Goal: Information Seeking & Learning: Get advice/opinions

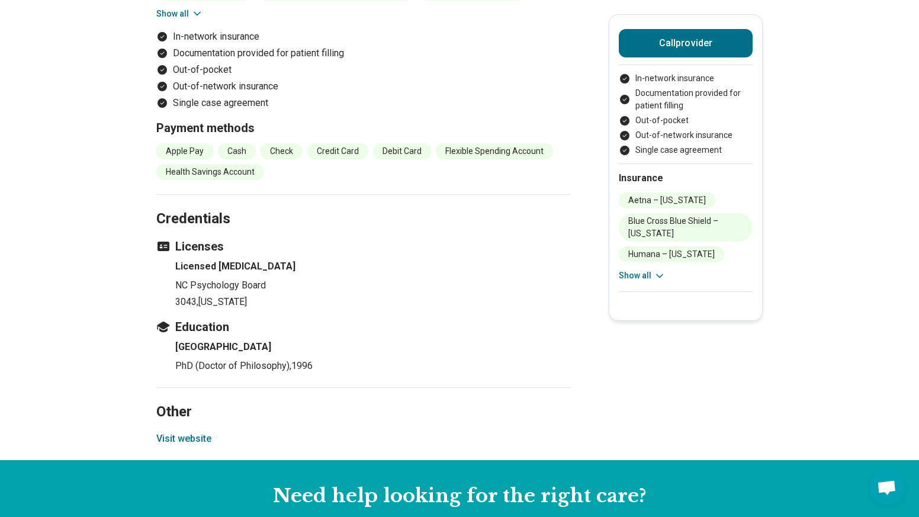
scroll to position [1303, 0]
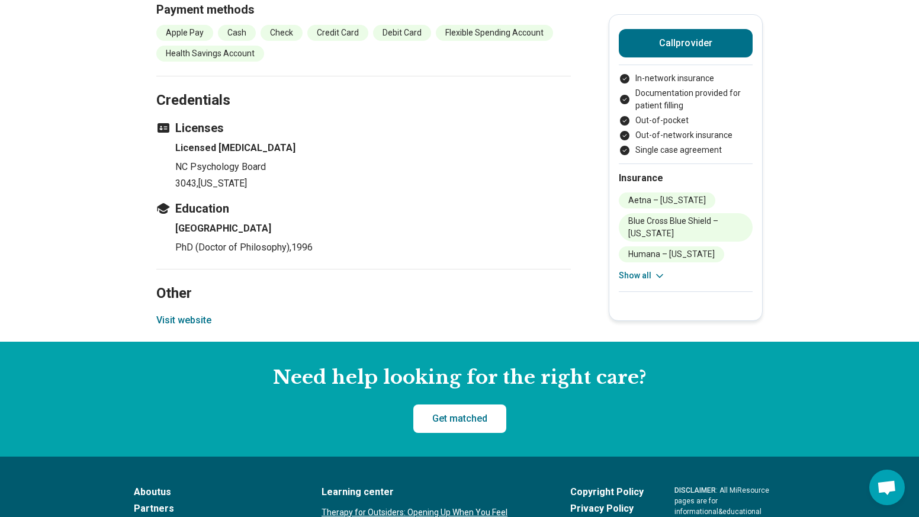
click at [177, 313] on button "Visit website" at bounding box center [183, 320] width 55 height 14
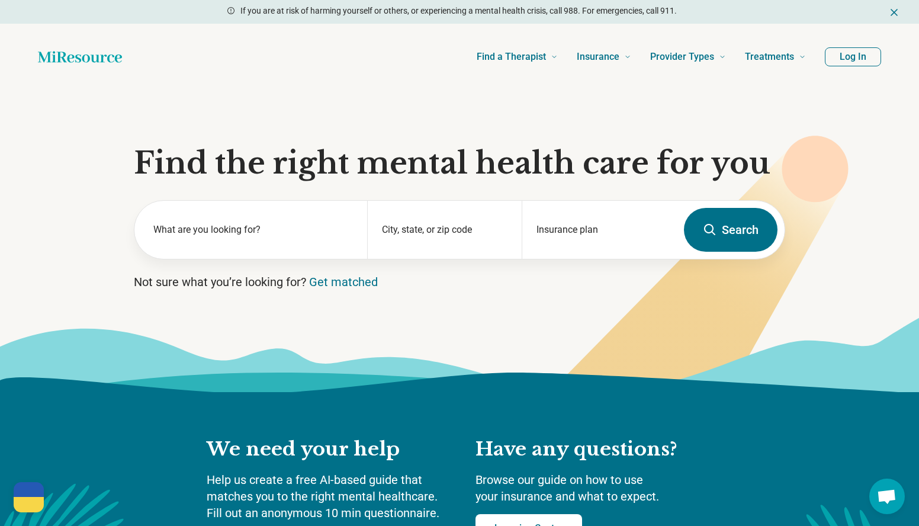
click at [834, 54] on button "Log In" at bounding box center [853, 56] width 56 height 19
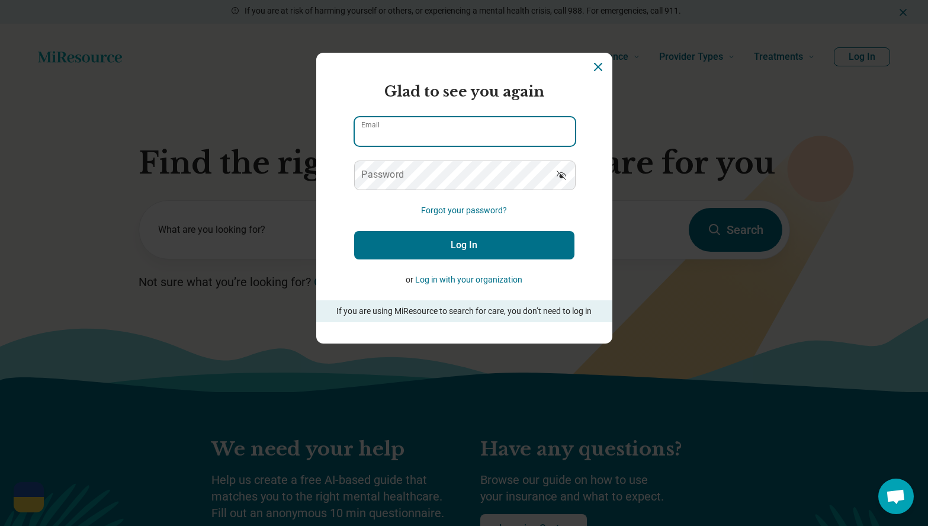
type input "**********"
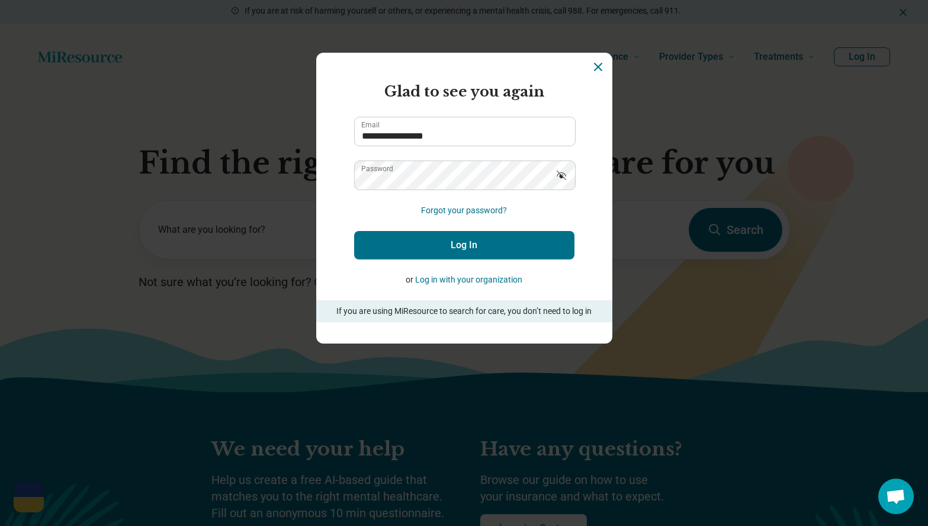
click at [440, 239] on button "Log In" at bounding box center [464, 245] width 220 height 28
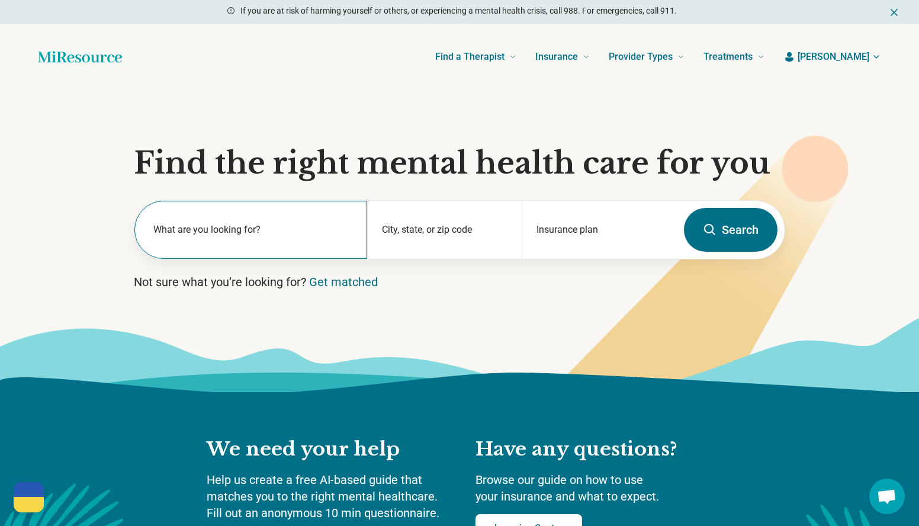
click at [179, 230] on label "What are you looking for?" at bounding box center [253, 230] width 200 height 14
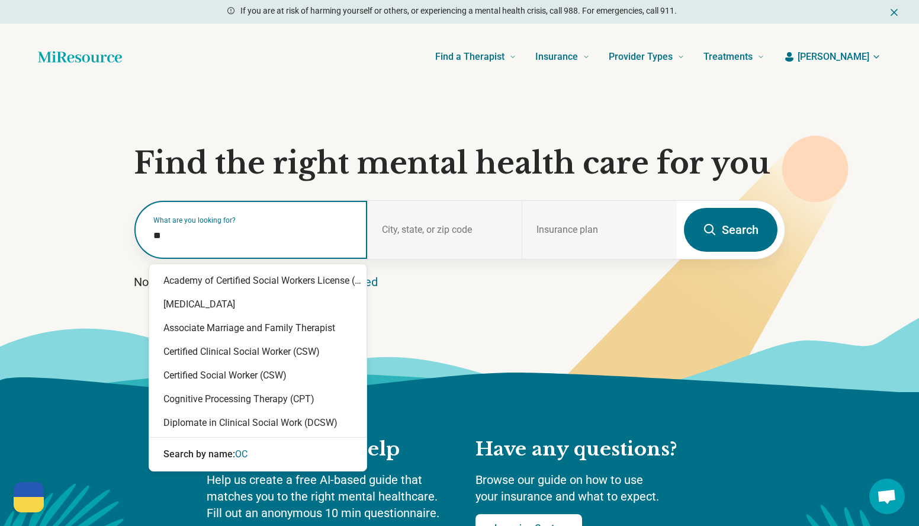
type input "***"
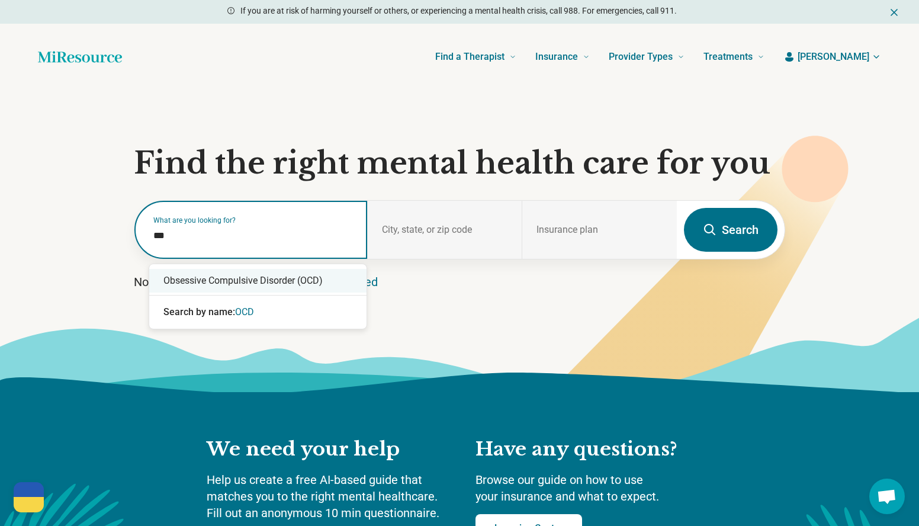
click at [226, 284] on div "Obsessive Compulsive Disorder (OCD)" at bounding box center [257, 281] width 217 height 24
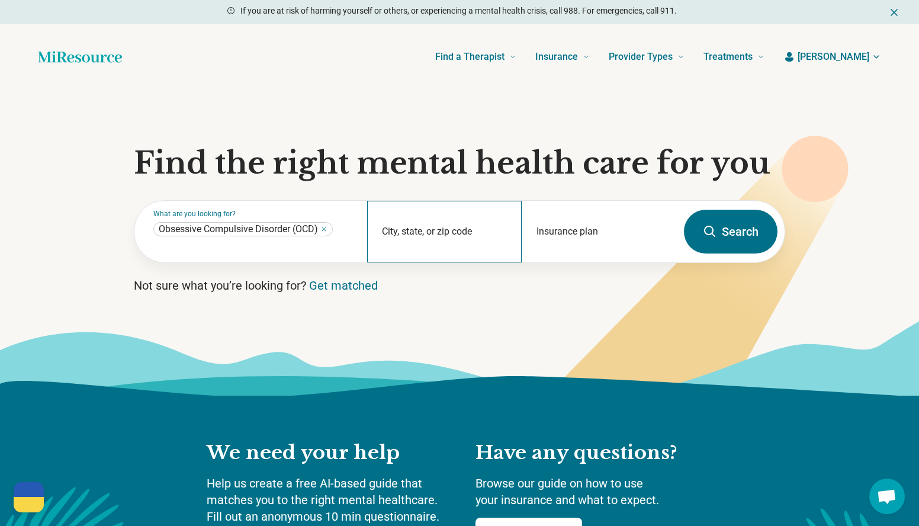
click at [409, 200] on section "Find the right mental health care for you What are you looking for? City, state…" at bounding box center [459, 243] width 919 height 306
click at [425, 221] on div "City, state, or zip code" at bounding box center [444, 232] width 155 height 62
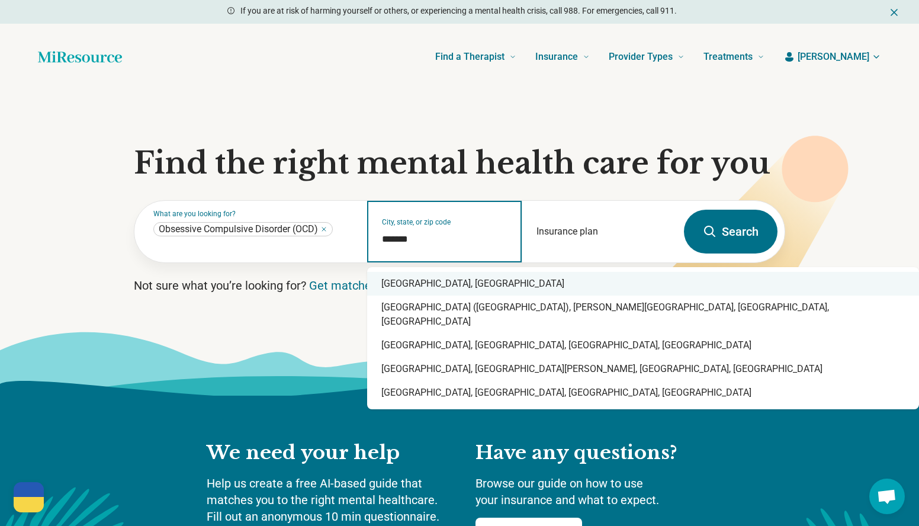
click at [430, 287] on div "Raleigh, NC" at bounding box center [643, 284] width 552 height 24
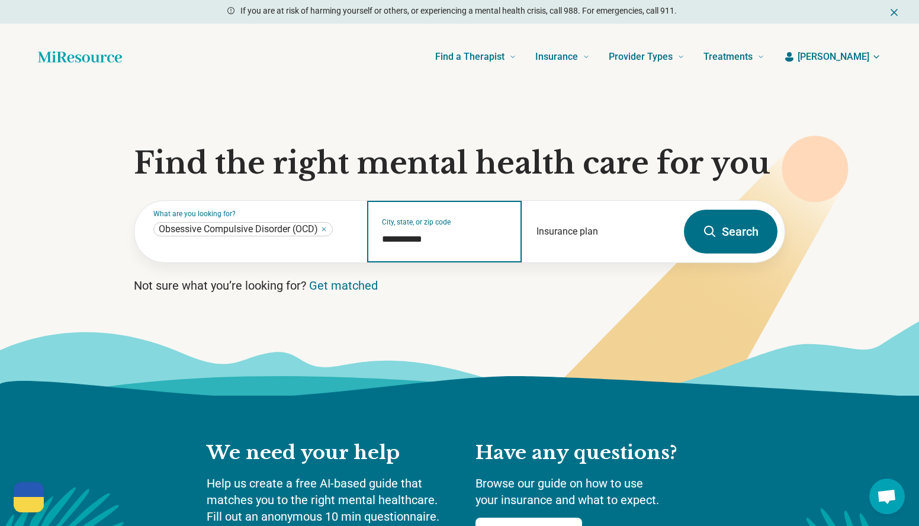
type input "**********"
click at [713, 250] on button "Search" at bounding box center [731, 232] width 94 height 44
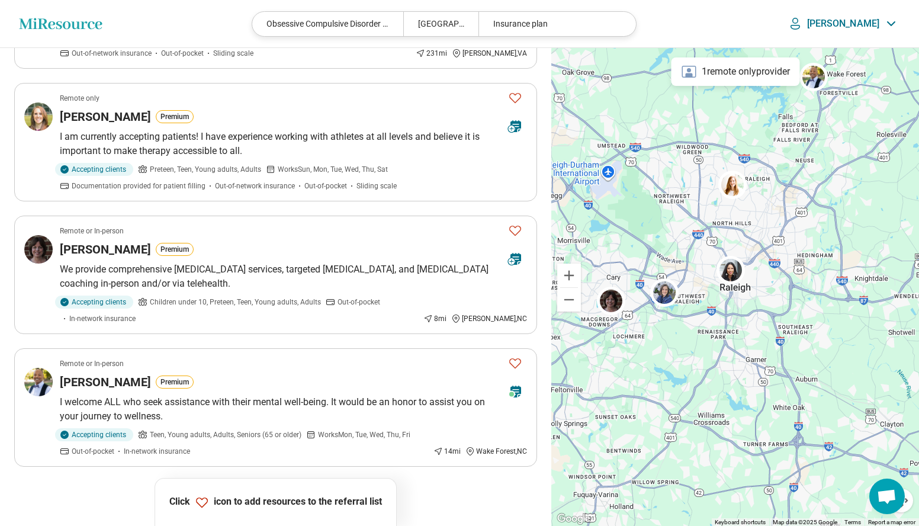
scroll to position [1243, 0]
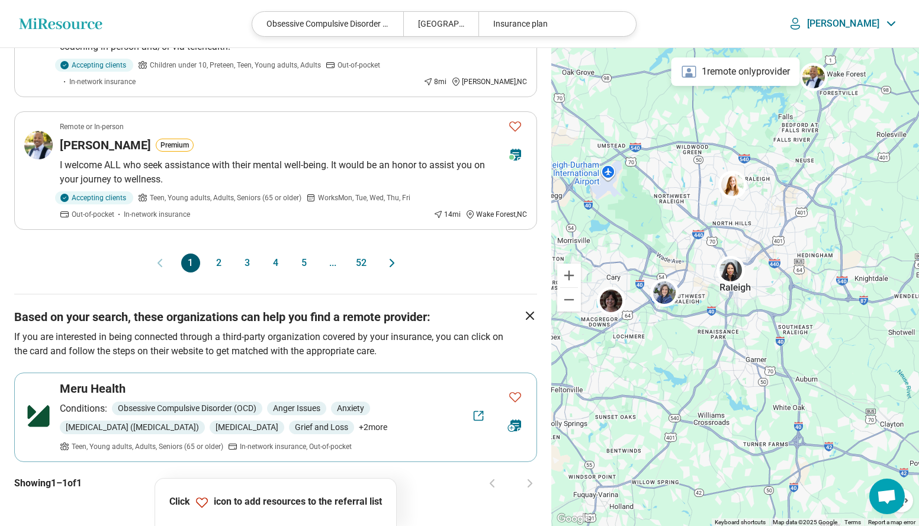
click at [221, 253] on button "2" at bounding box center [219, 262] width 19 height 19
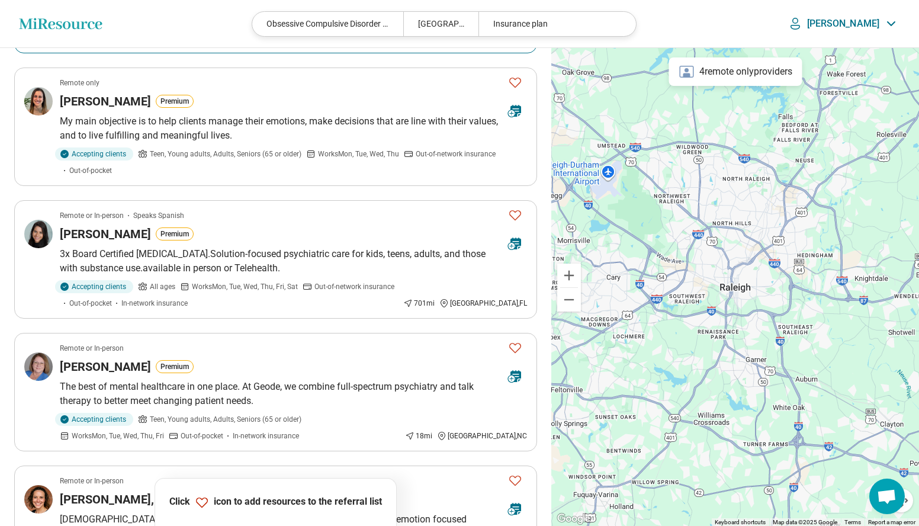
scroll to position [1007, 0]
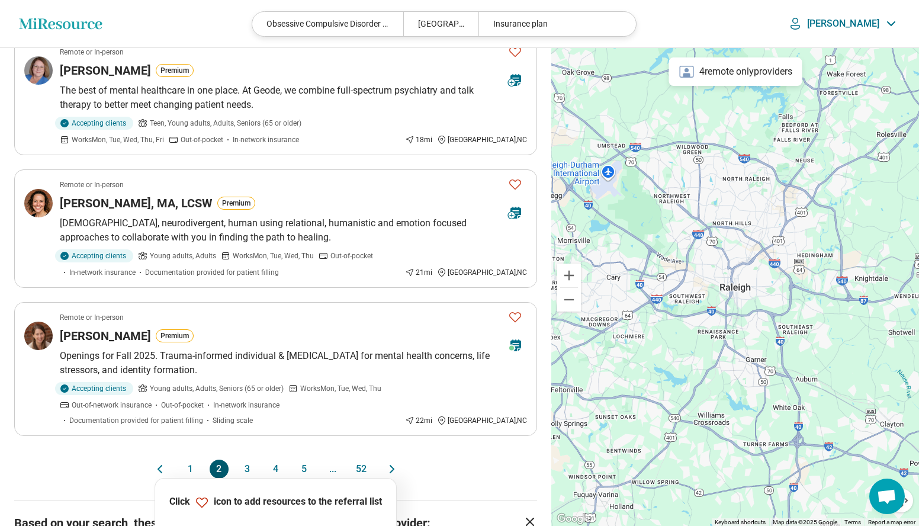
click at [245, 466] on button "3" at bounding box center [247, 468] width 19 height 19
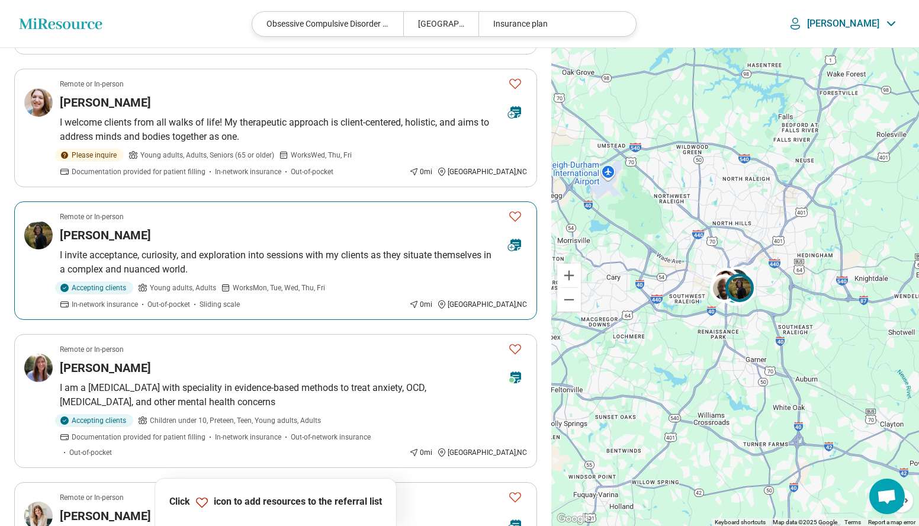
scroll to position [474, 0]
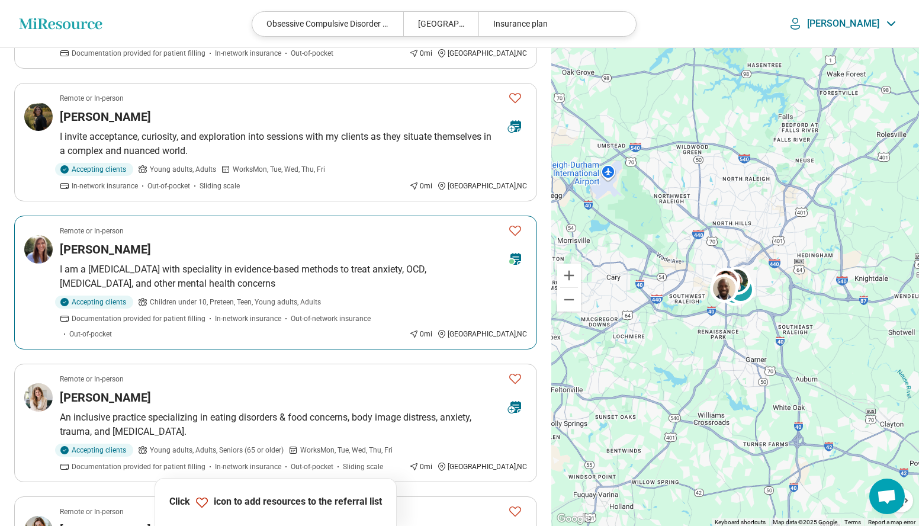
click at [108, 250] on h3 "Jenny Robb" at bounding box center [105, 249] width 91 height 17
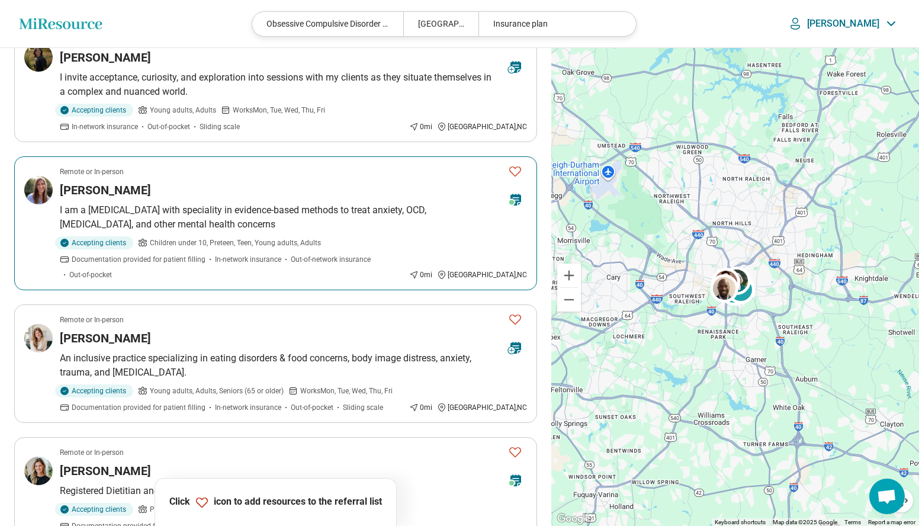
scroll to position [592, 0]
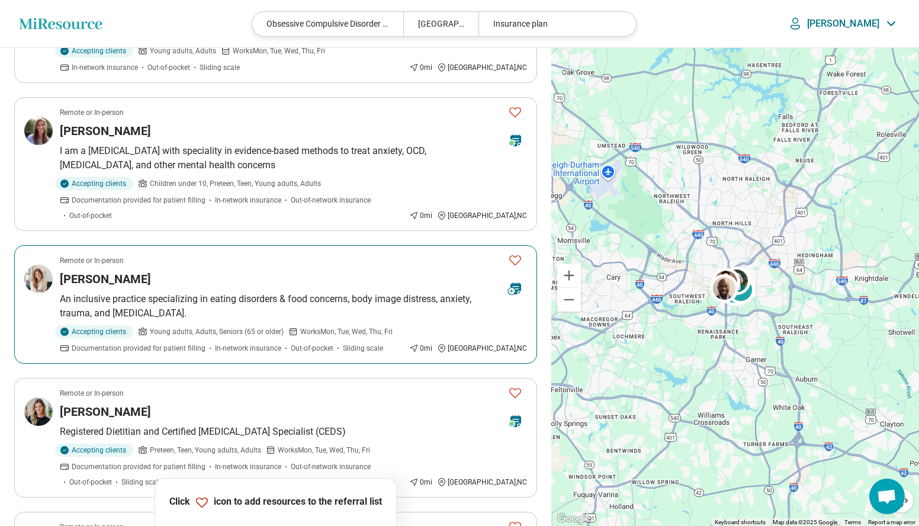
click at [219, 271] on div "Merrill Wood" at bounding box center [279, 279] width 439 height 17
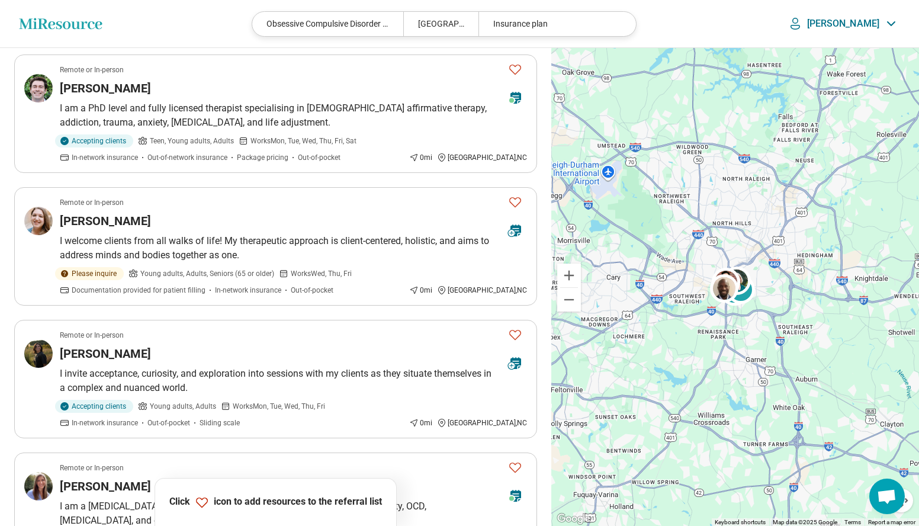
scroll to position [0, 0]
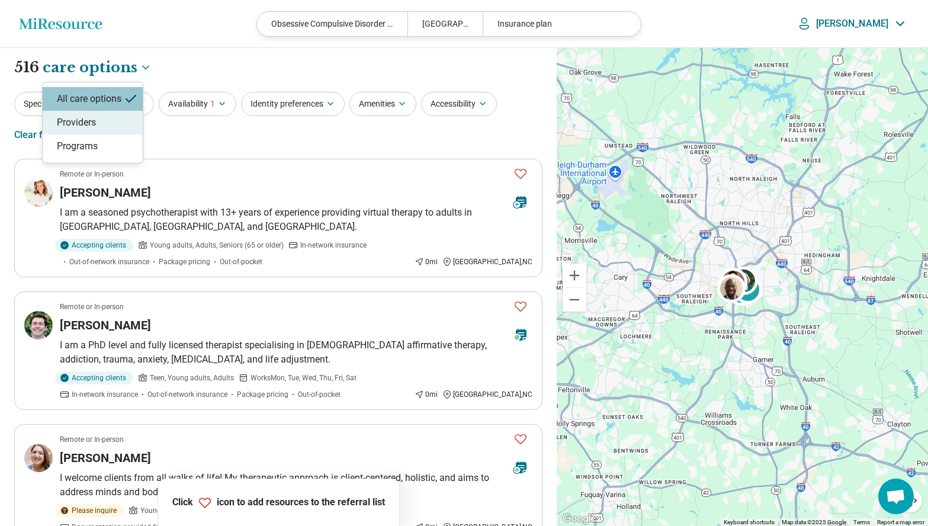
click at [111, 121] on div "Providers" at bounding box center [93, 123] width 100 height 24
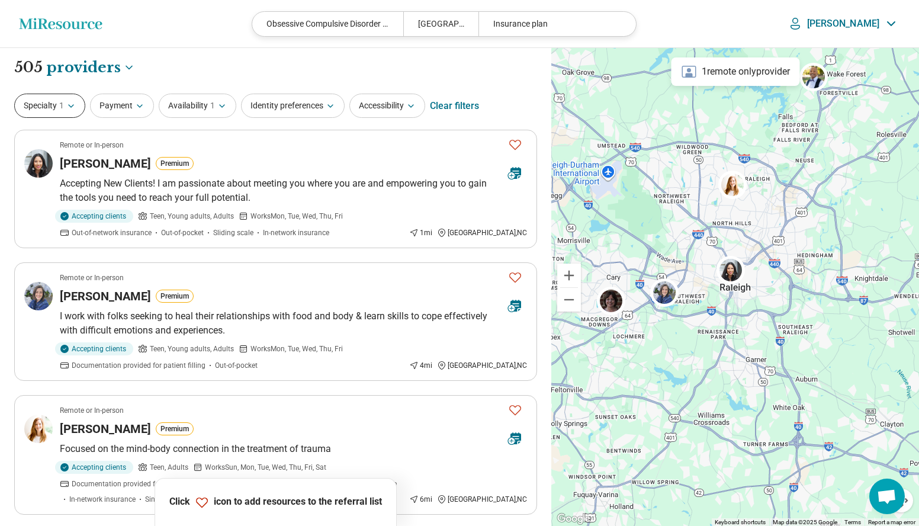
click at [72, 110] on icon "button" at bounding box center [70, 105] width 9 height 9
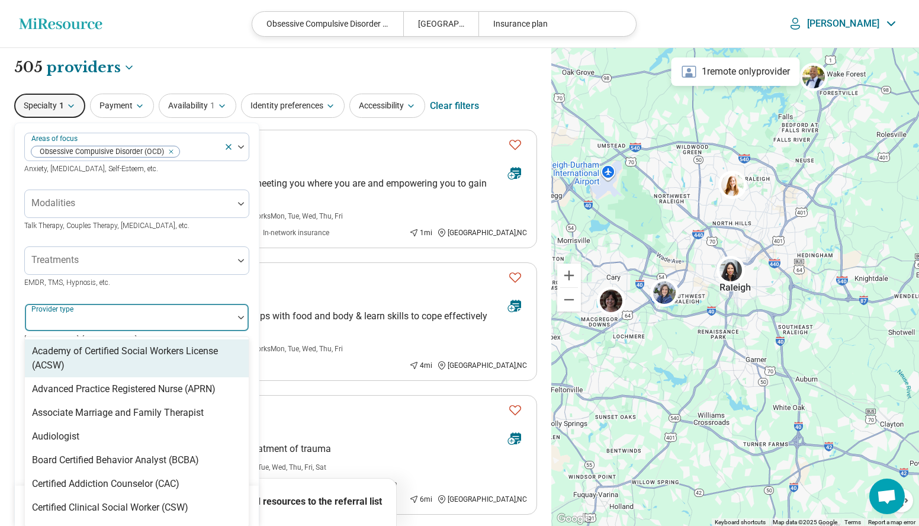
click at [127, 315] on div at bounding box center [129, 322] width 199 height 17
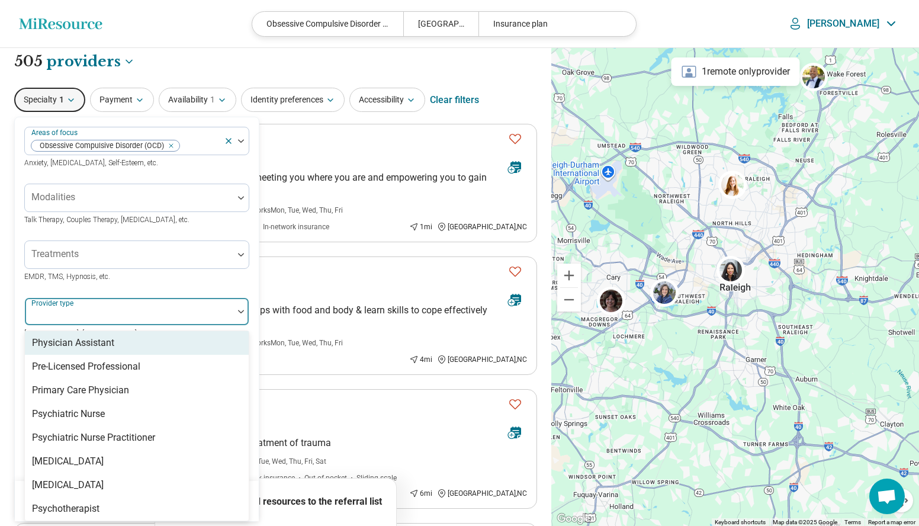
scroll to position [1549, 0]
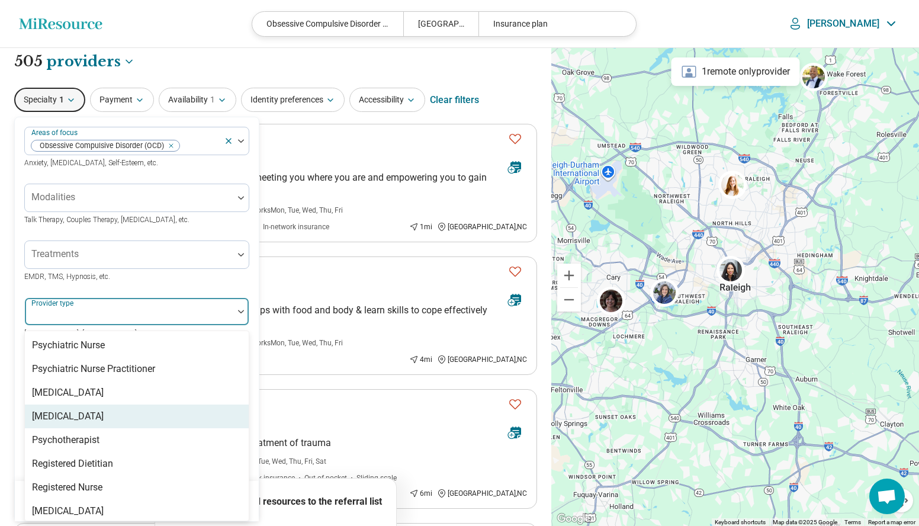
click at [82, 409] on div "Psychologist" at bounding box center [68, 416] width 72 height 14
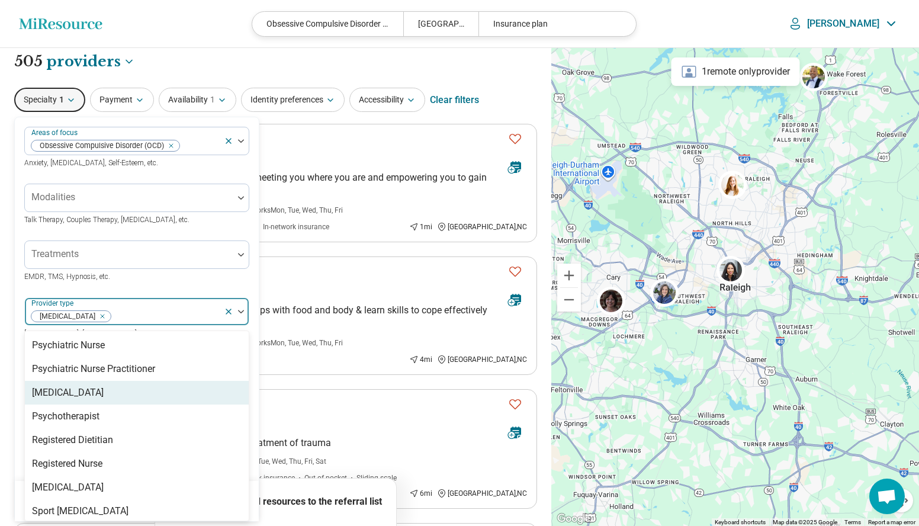
scroll to position [1525, 0]
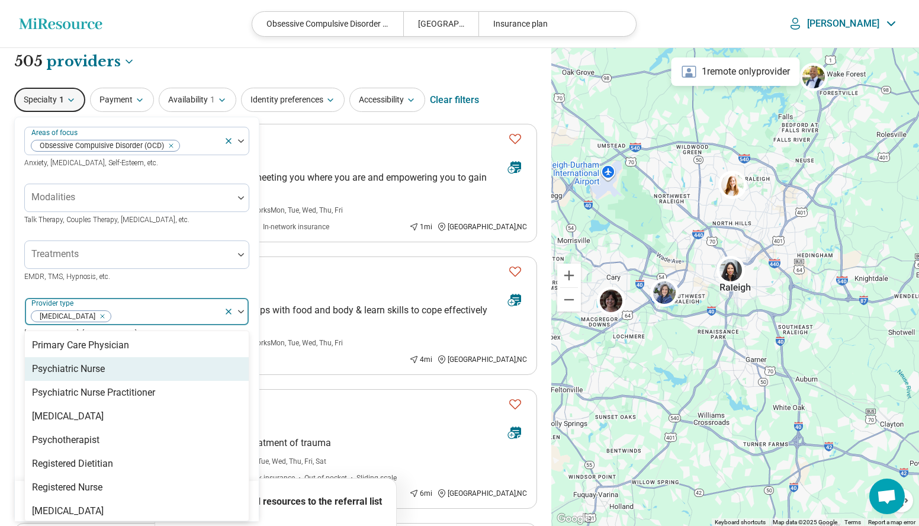
click at [197, 276] on div "Treatments EMDR, TMS, Hypnosis, etc." at bounding box center [136, 261] width 225 height 43
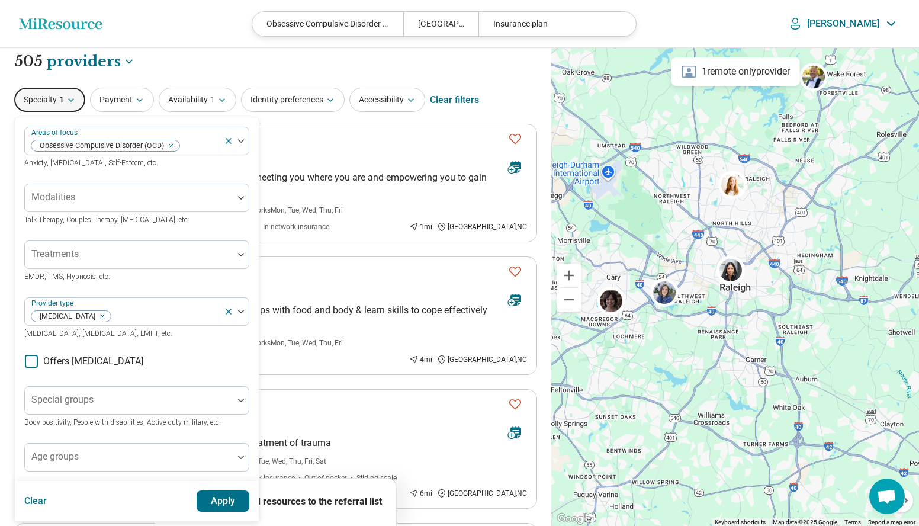
click at [226, 500] on button "Apply" at bounding box center [223, 500] width 53 height 21
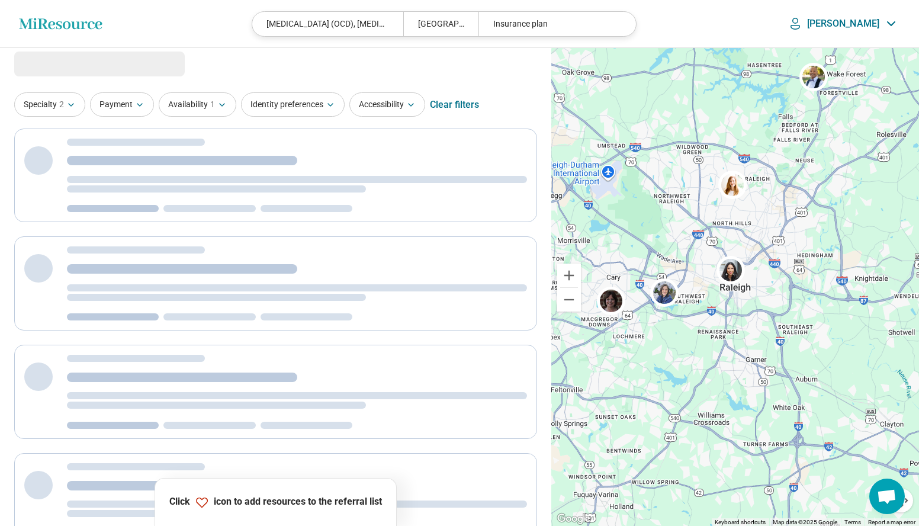
scroll to position [0, 0]
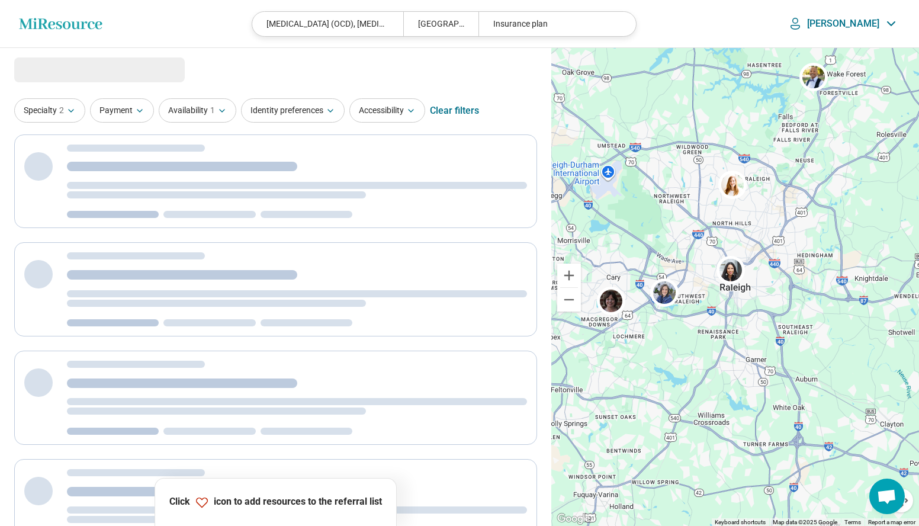
select select "********"
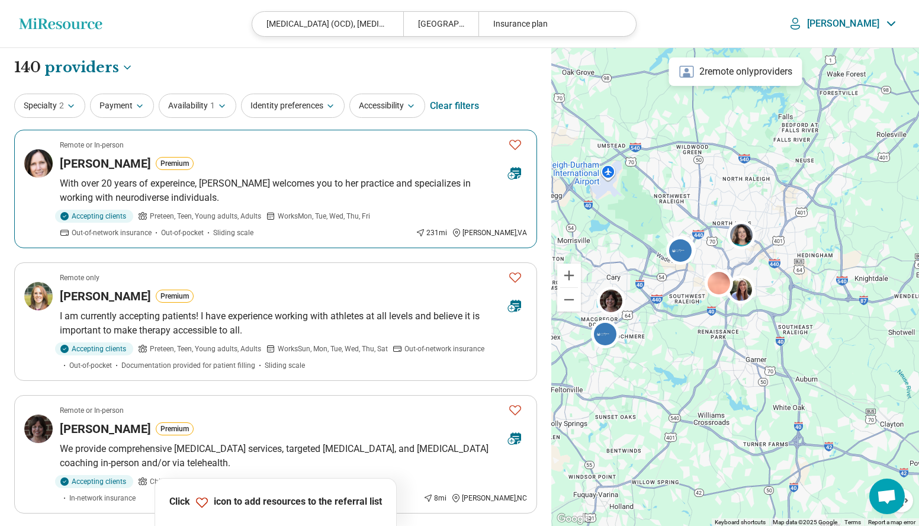
click at [165, 188] on p "With over 20 years of expereince, Dr. Brosius welcomes you to her practice and …" at bounding box center [293, 190] width 467 height 28
click at [111, 102] on button "Payment" at bounding box center [122, 106] width 64 height 24
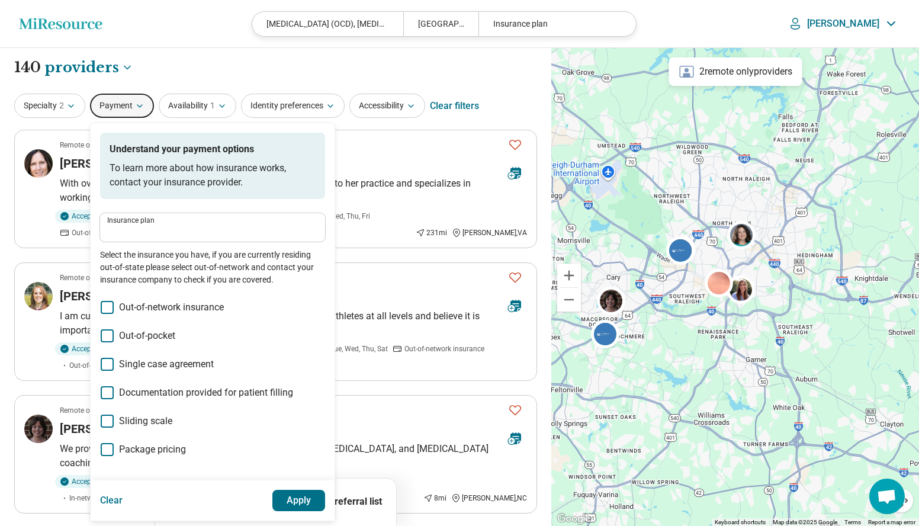
scroll to position [118, 0]
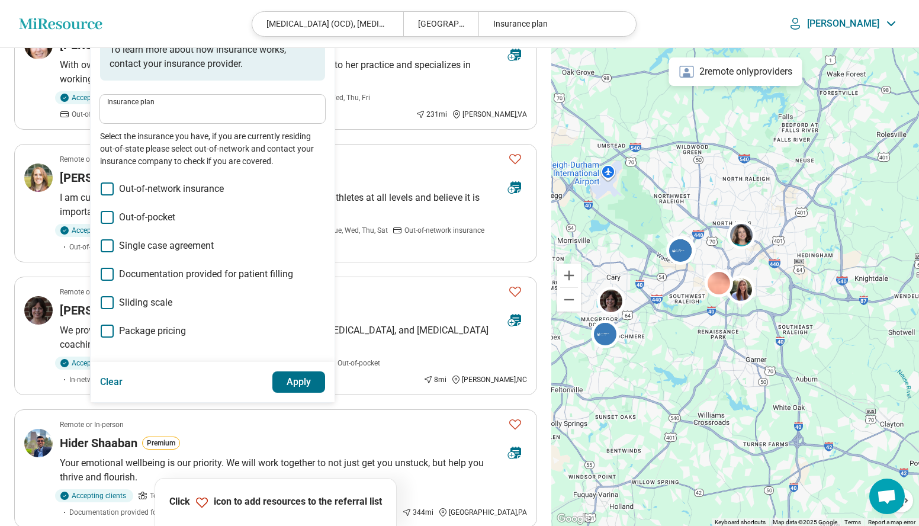
click at [155, 104] on label "Insurance plan" at bounding box center [212, 101] width 211 height 7
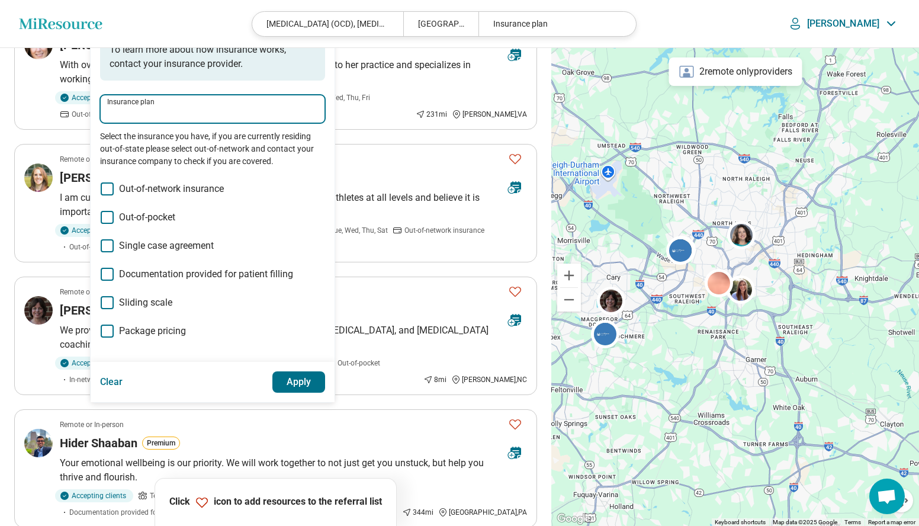
click at [155, 106] on input "Insurance plan" at bounding box center [212, 113] width 211 height 14
click at [159, 106] on input "Insurance plan" at bounding box center [212, 113] width 211 height 14
type input "***"
click at [138, 149] on div "Cigna" at bounding box center [140, 145] width 78 height 24
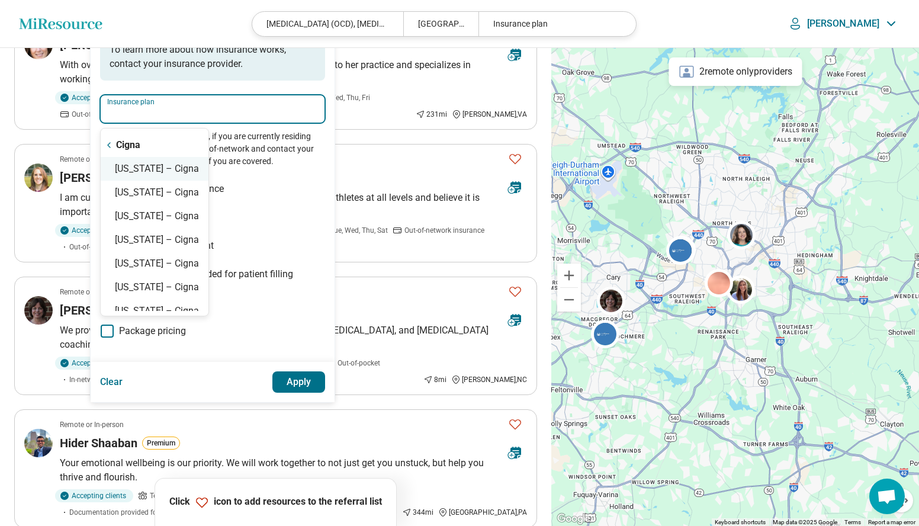
click at [178, 172] on div "North Carolina – Cigna" at bounding box center [155, 169] width 108 height 24
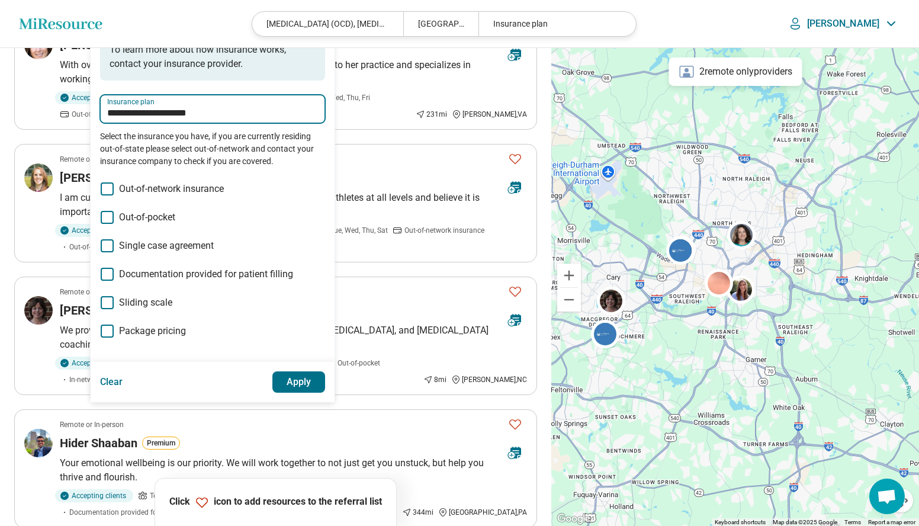
type input "**********"
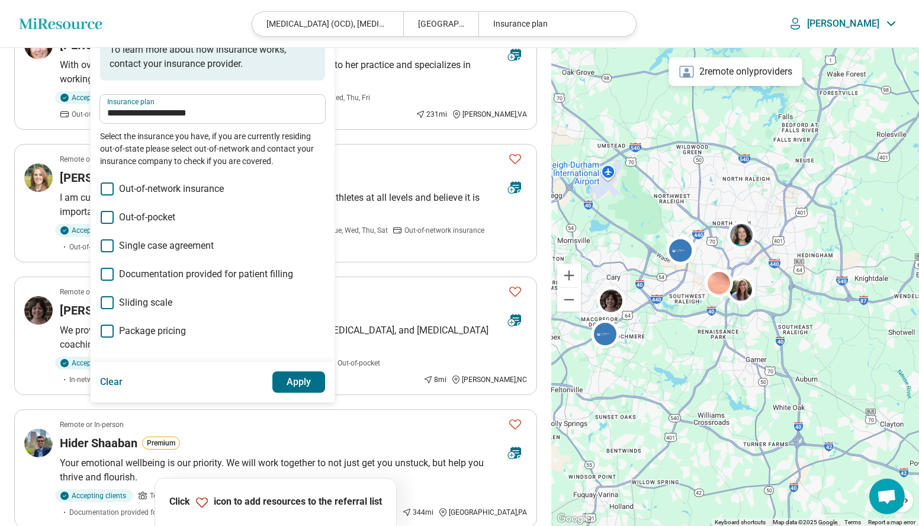
click at [298, 381] on button "Apply" at bounding box center [298, 381] width 53 height 21
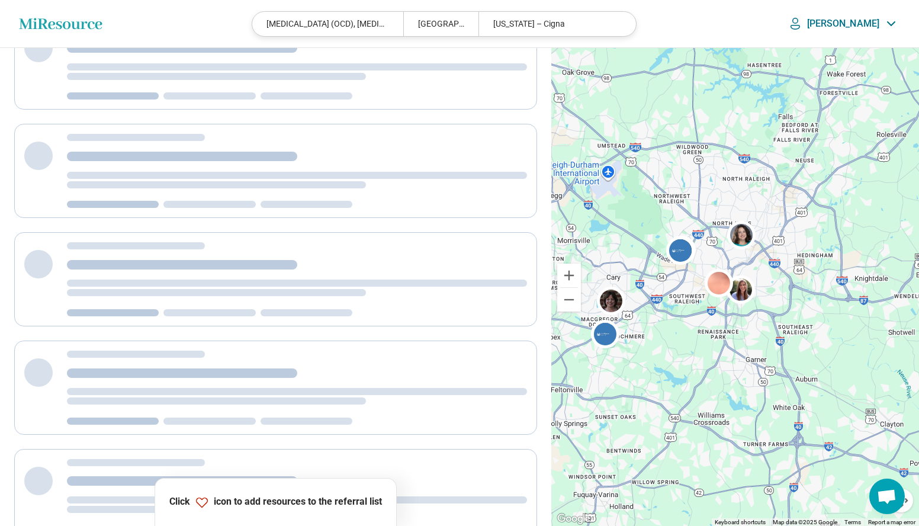
scroll to position [0, 0]
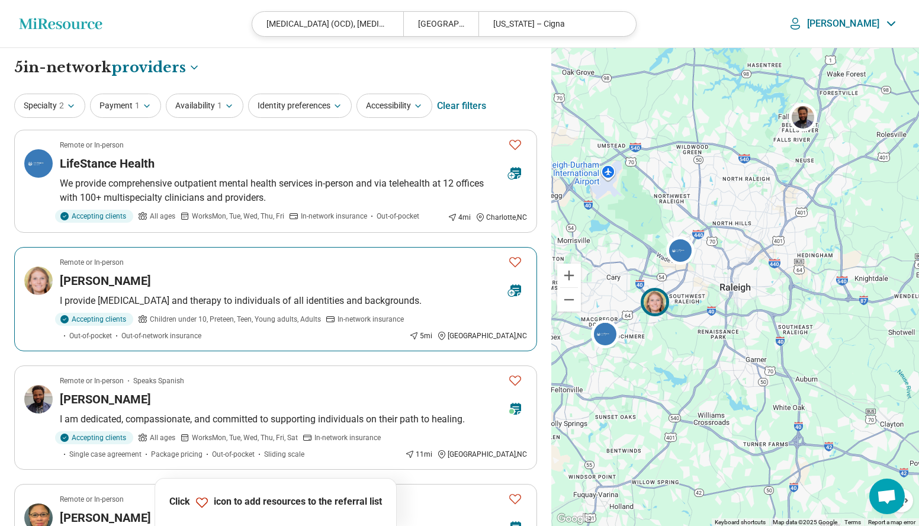
click at [231, 296] on p "I provide psychological testing and therapy to individuals of all identities an…" at bounding box center [293, 301] width 467 height 14
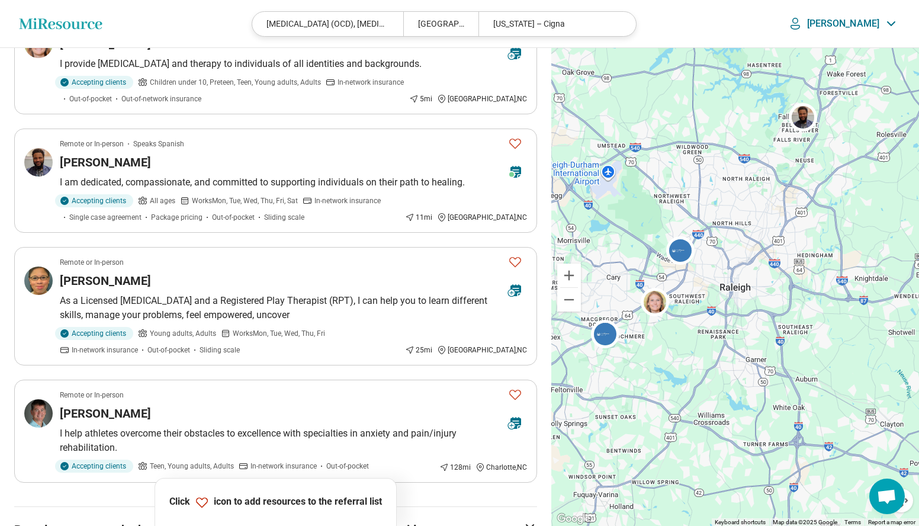
scroll to position [178, 0]
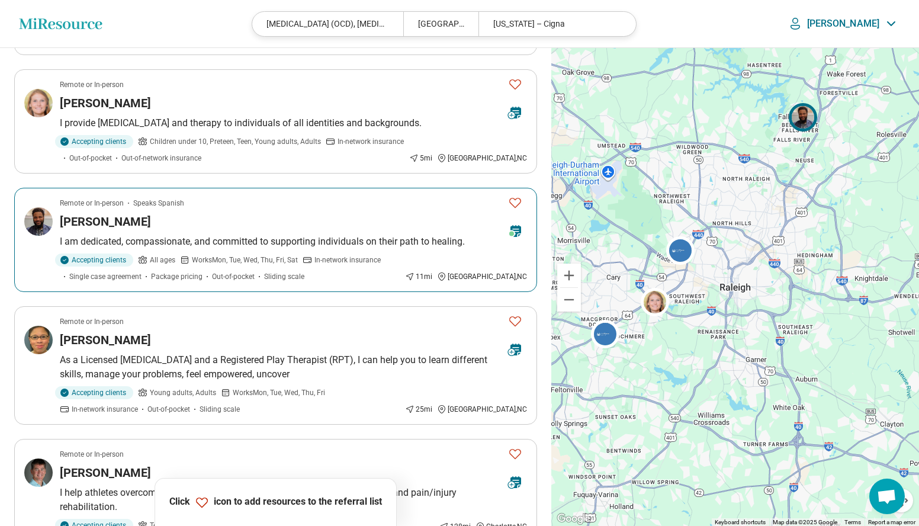
click at [513, 228] on icon at bounding box center [515, 231] width 11 height 12
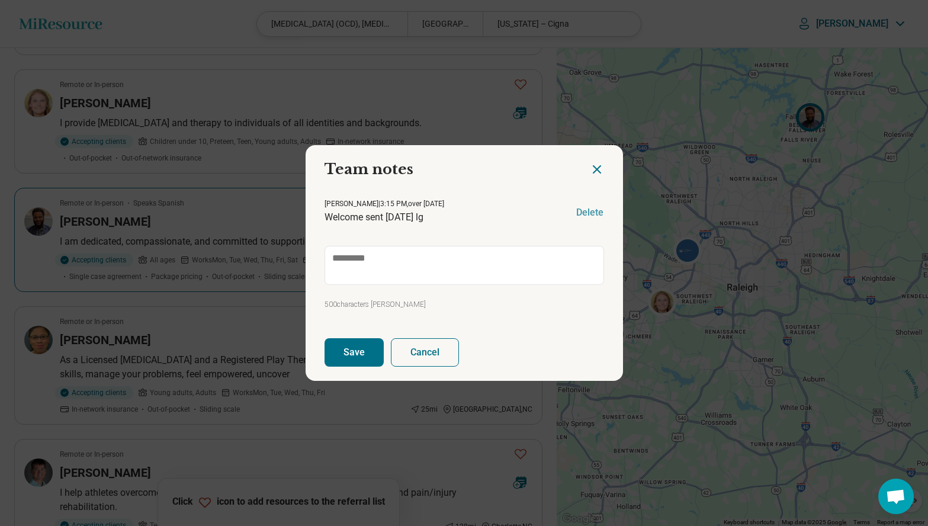
click at [593, 170] on icon "Close dialog" at bounding box center [596, 169] width 7 height 7
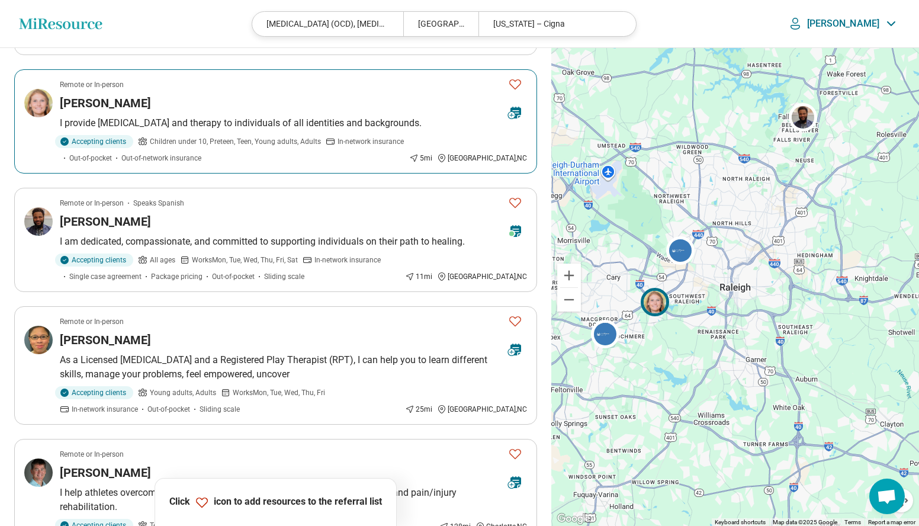
click at [515, 113] on icon at bounding box center [515, 113] width 24 height 24
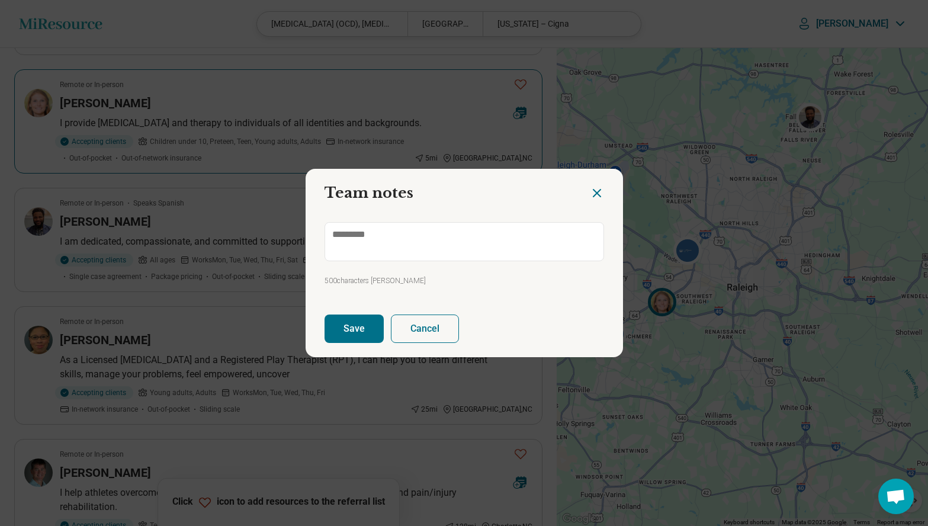
click at [582, 193] on h2 "Team notes" at bounding box center [448, 188] width 284 height 39
click at [590, 193] on icon "Close dialog" at bounding box center [597, 193] width 14 height 14
type textarea "*"
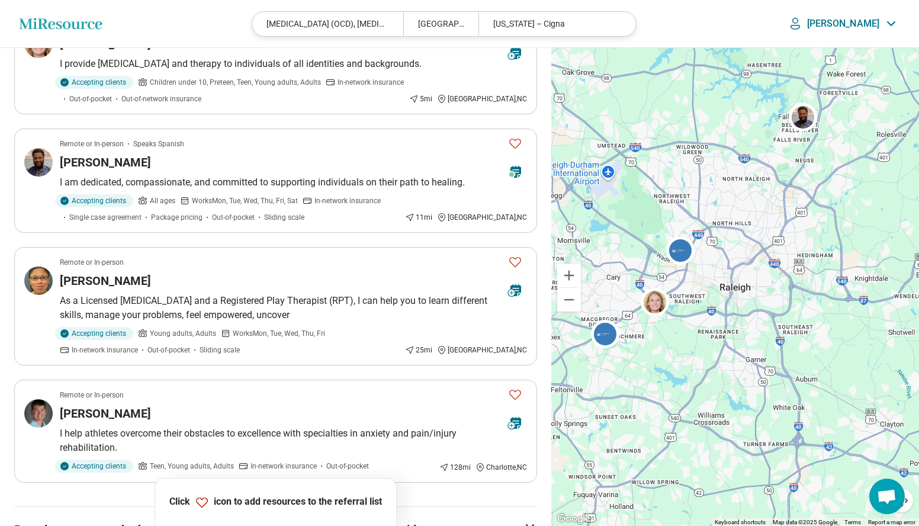
scroll to position [0, 0]
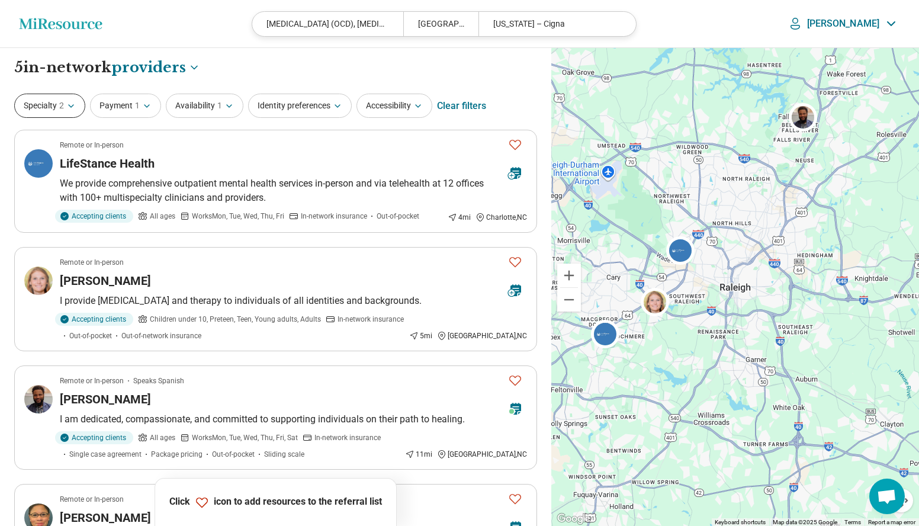
click at [61, 104] on span "2" at bounding box center [61, 105] width 5 height 12
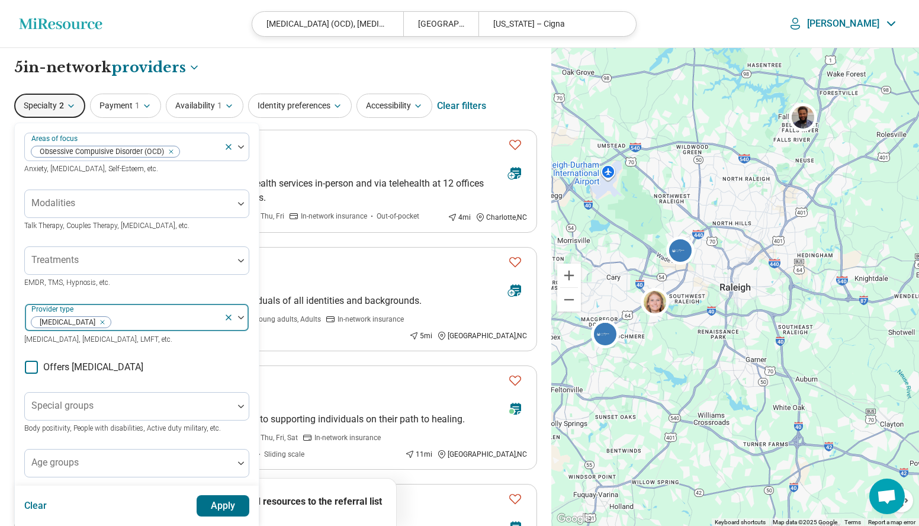
click at [98, 322] on icon "Remove [object Object]" at bounding box center [100, 322] width 4 height 4
click at [215, 507] on button "Apply" at bounding box center [223, 505] width 53 height 21
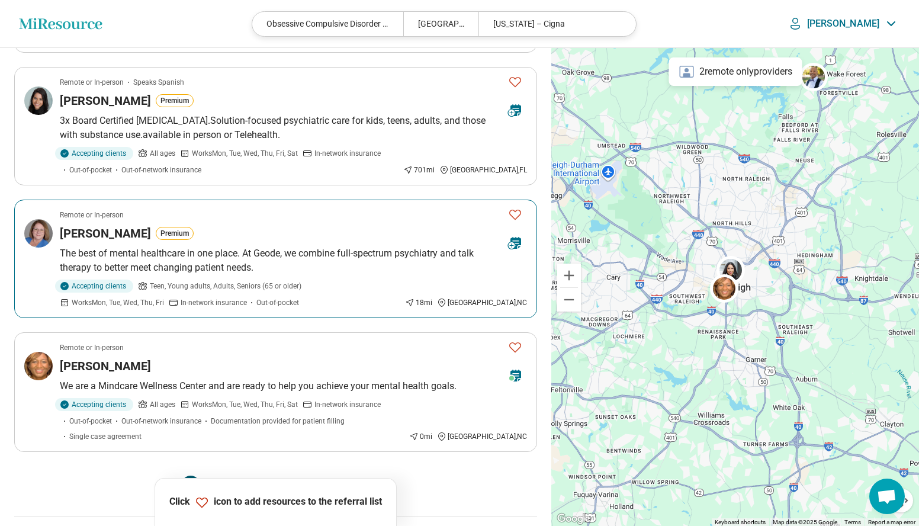
scroll to position [1125, 0]
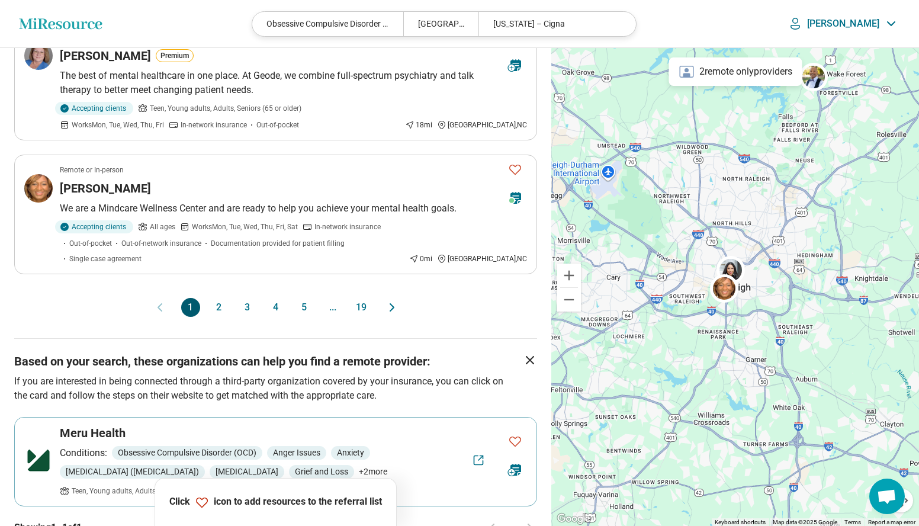
click at [216, 298] on button "2" at bounding box center [219, 307] width 19 height 19
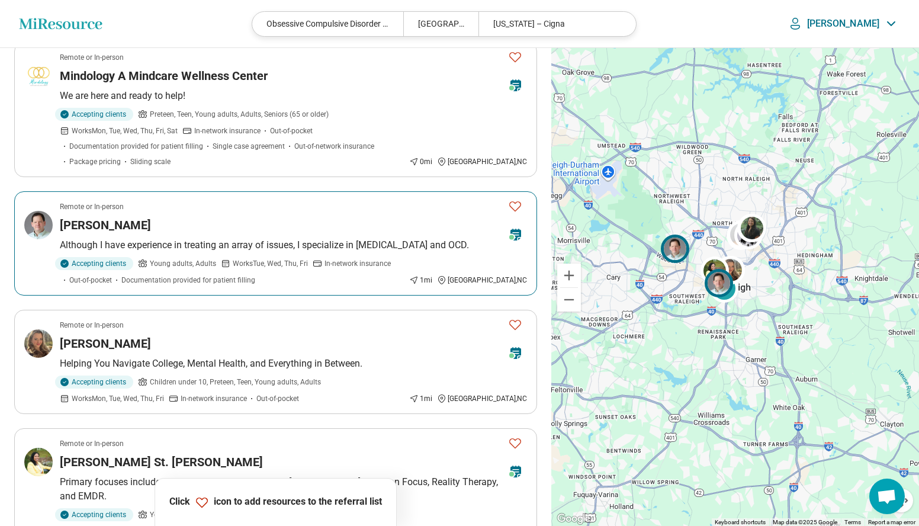
scroll to position [296, 0]
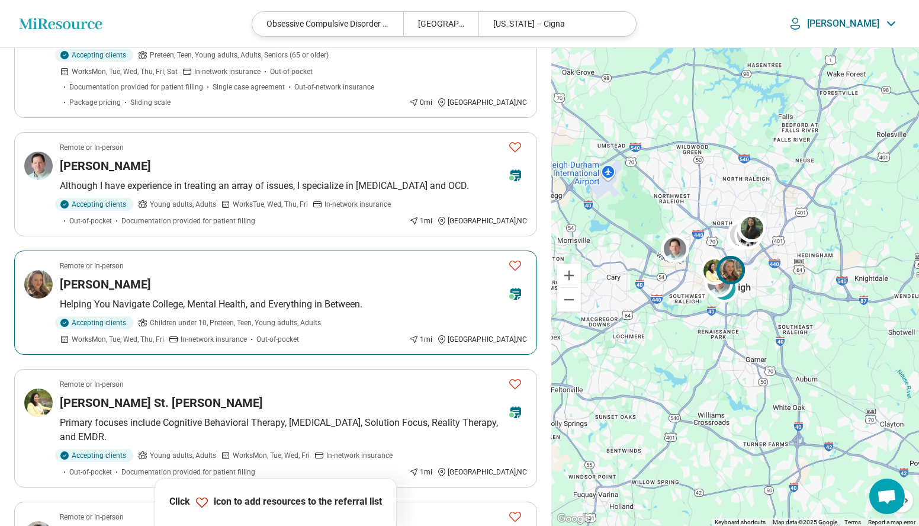
click at [260, 276] on div "Madison Bowman" at bounding box center [279, 284] width 439 height 17
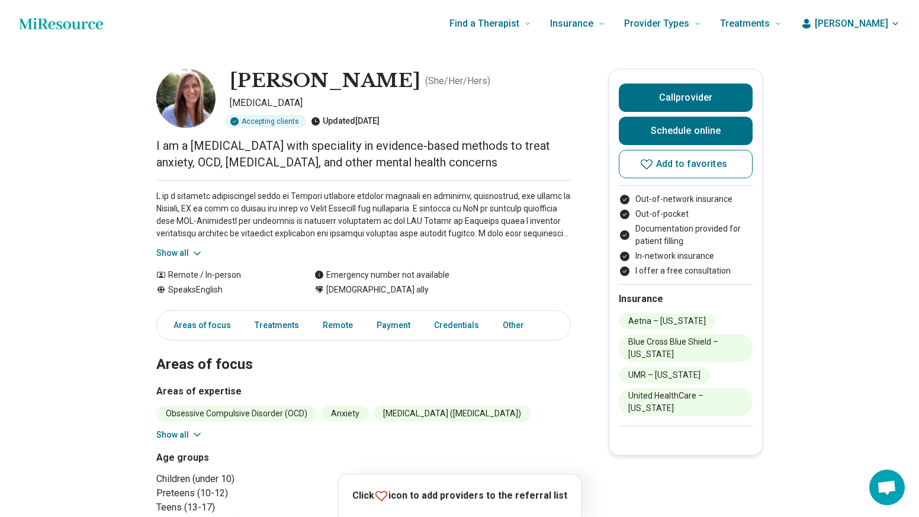
click at [196, 249] on icon at bounding box center [197, 253] width 12 height 12
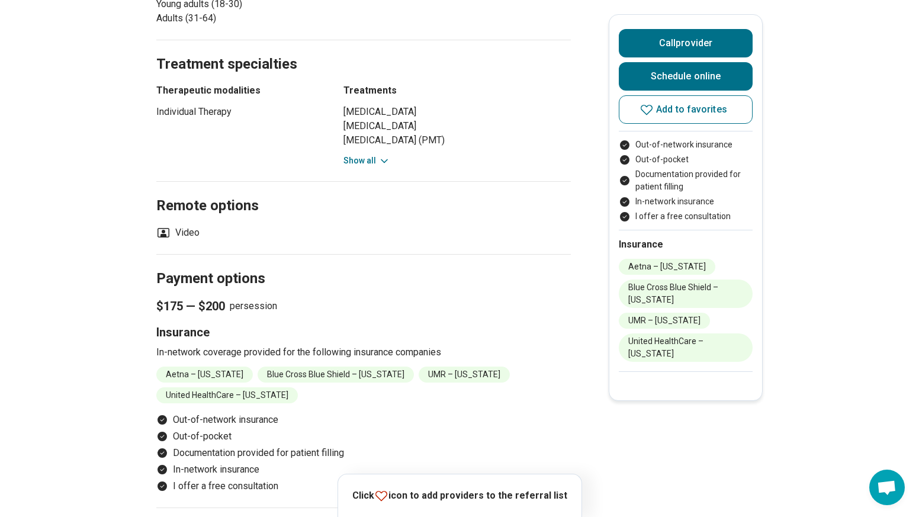
scroll to position [651, 0]
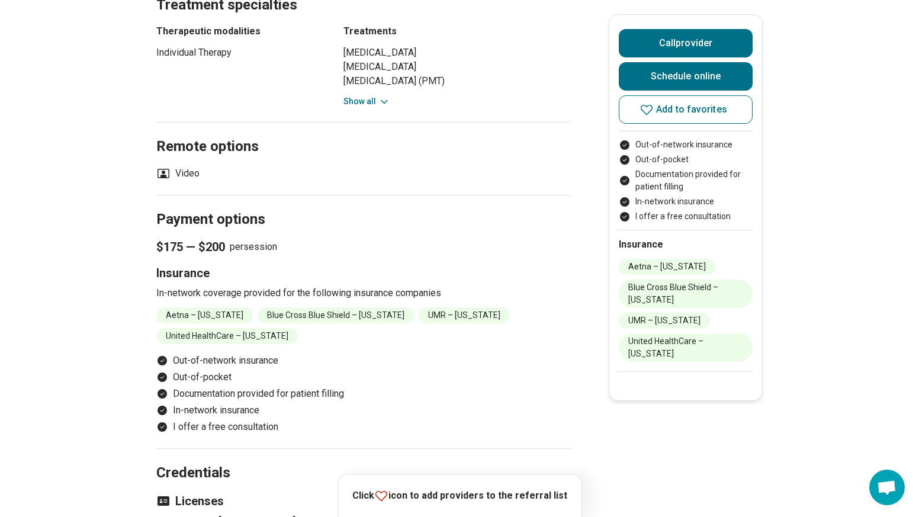
click at [374, 101] on button "Show all" at bounding box center [366, 101] width 47 height 12
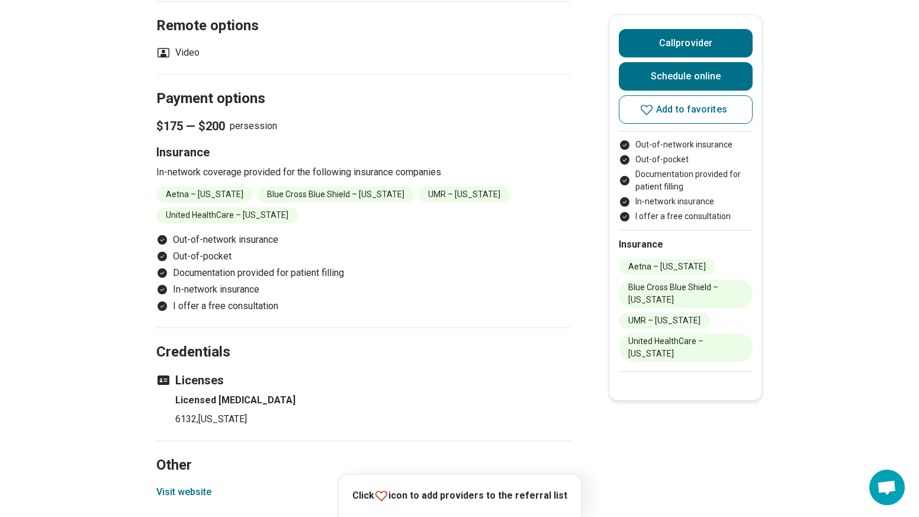
scroll to position [1066, 0]
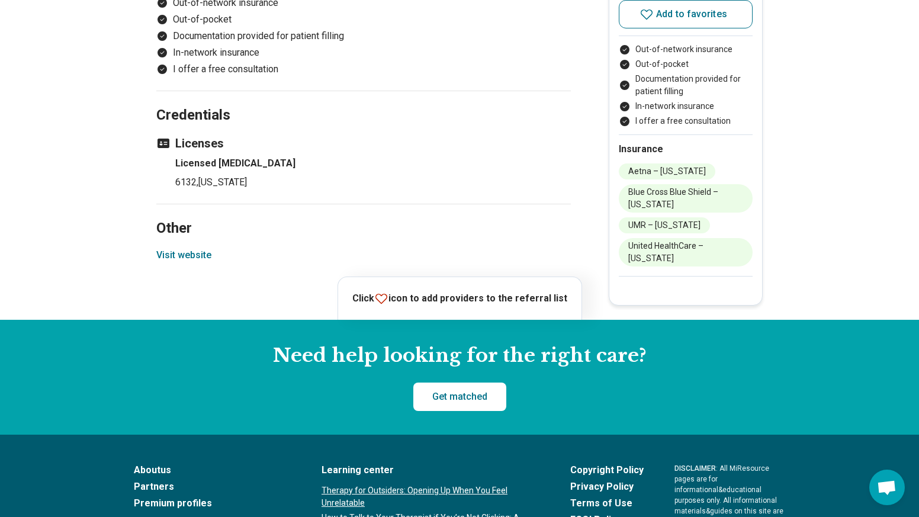
click at [184, 256] on button "Visit website" at bounding box center [183, 255] width 55 height 14
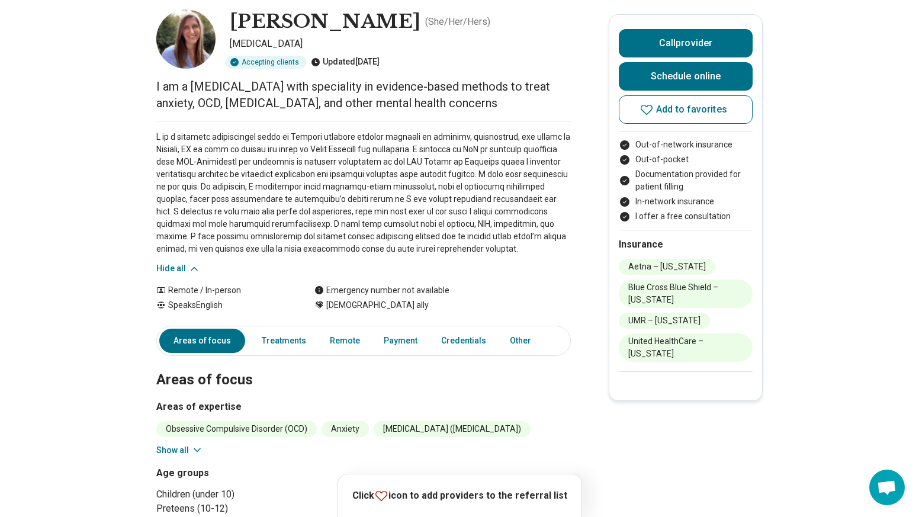
scroll to position [0, 0]
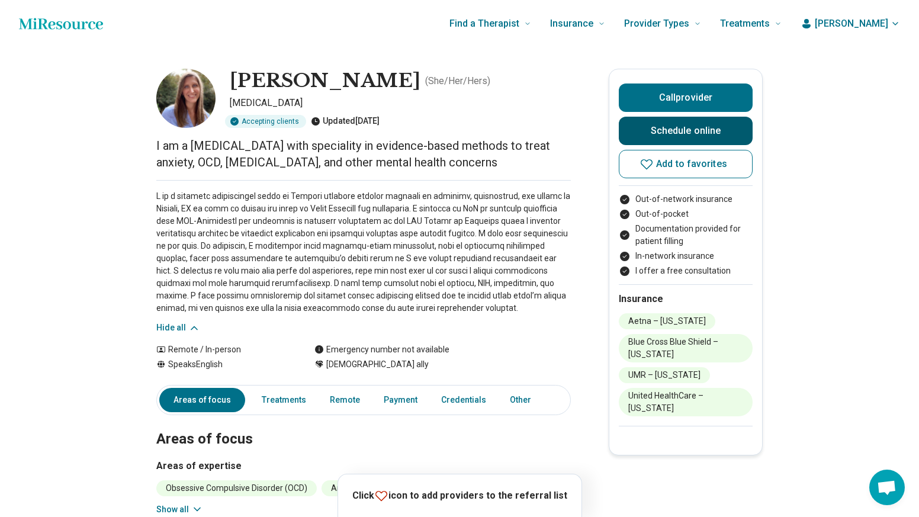
click at [713, 136] on link "Schedule online" at bounding box center [686, 131] width 134 height 28
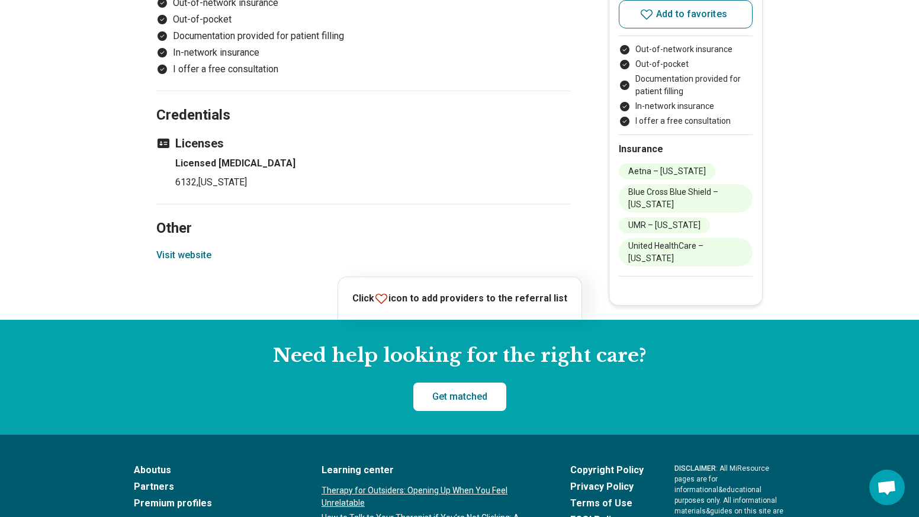
scroll to position [1125, 0]
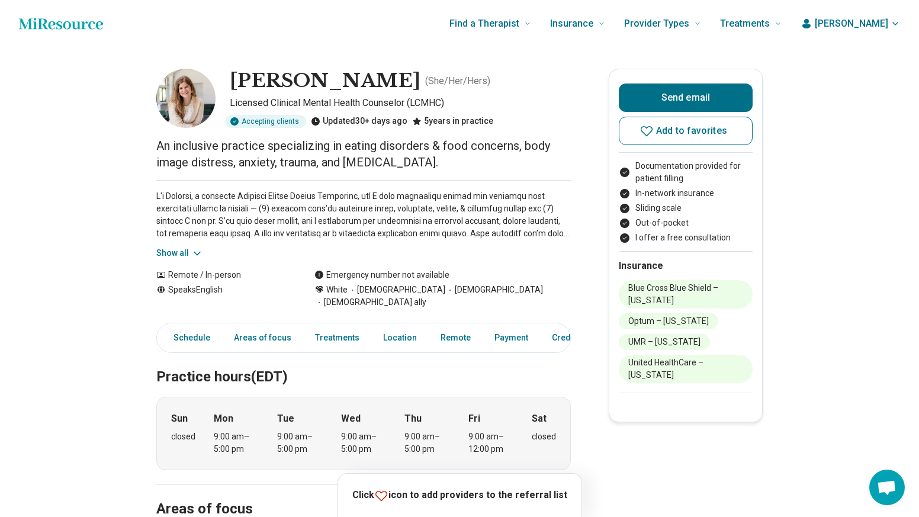
click at [190, 250] on button "Show all" at bounding box center [179, 253] width 47 height 12
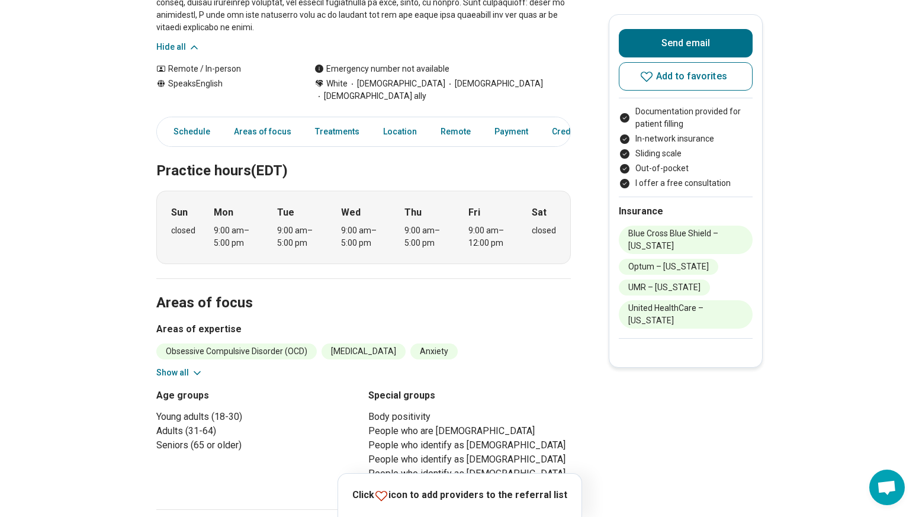
scroll to position [414, 0]
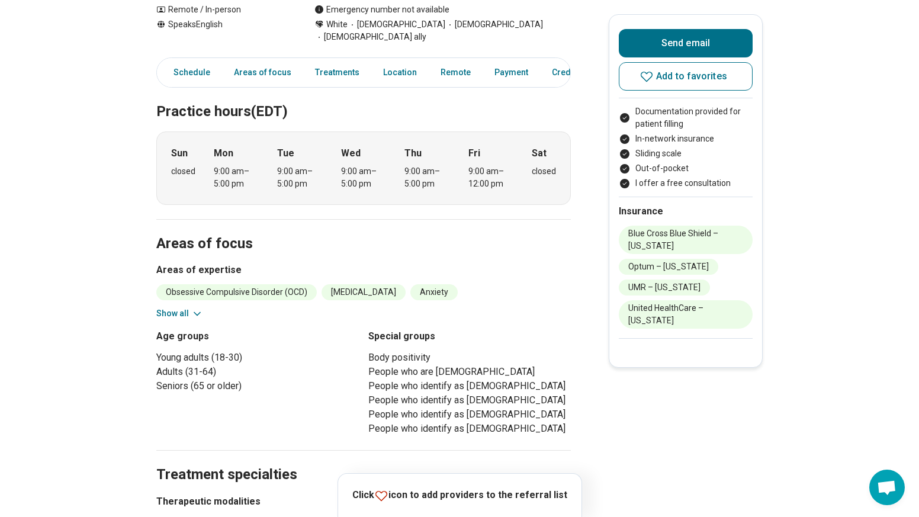
click at [174, 307] on button "Show all" at bounding box center [179, 313] width 47 height 12
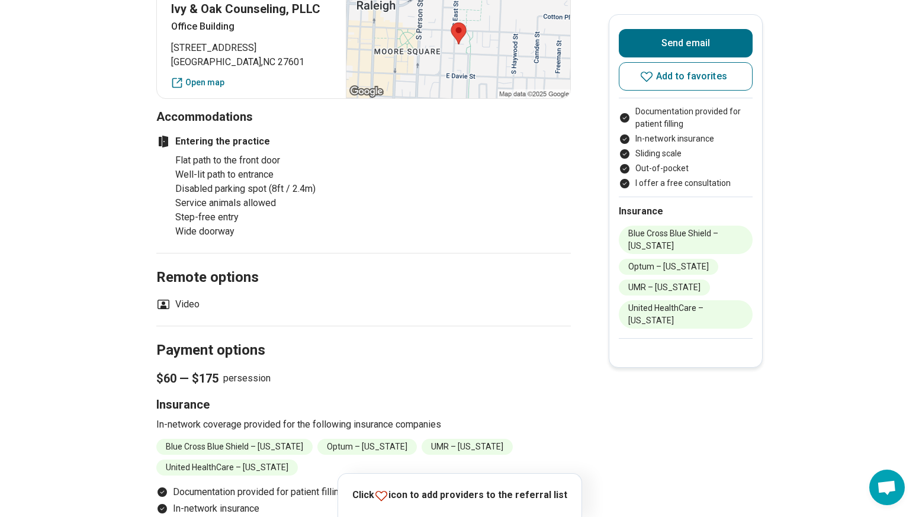
scroll to position [1007, 0]
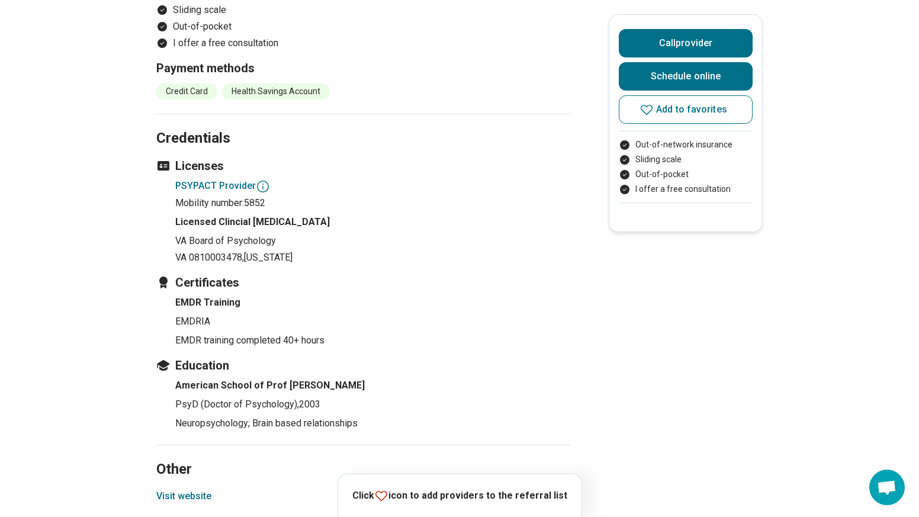
scroll to position [1362, 0]
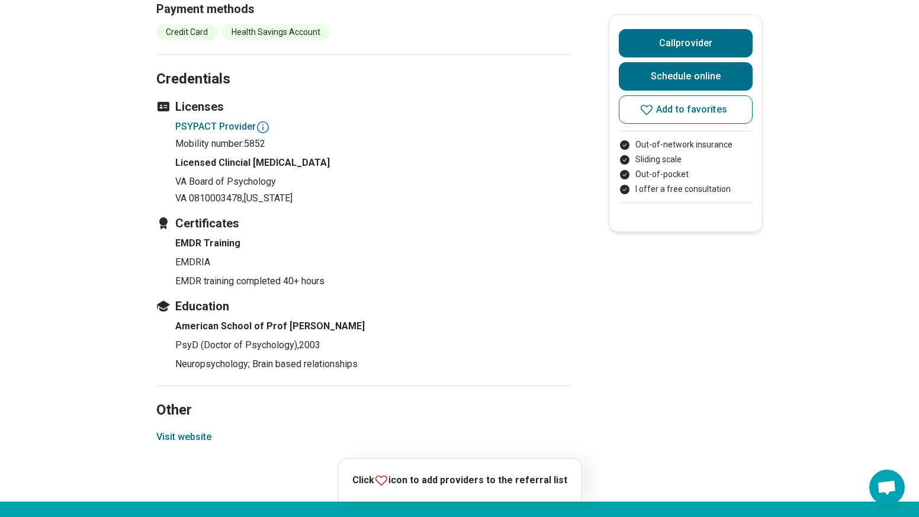
click at [205, 430] on button "Visit website" at bounding box center [183, 437] width 55 height 14
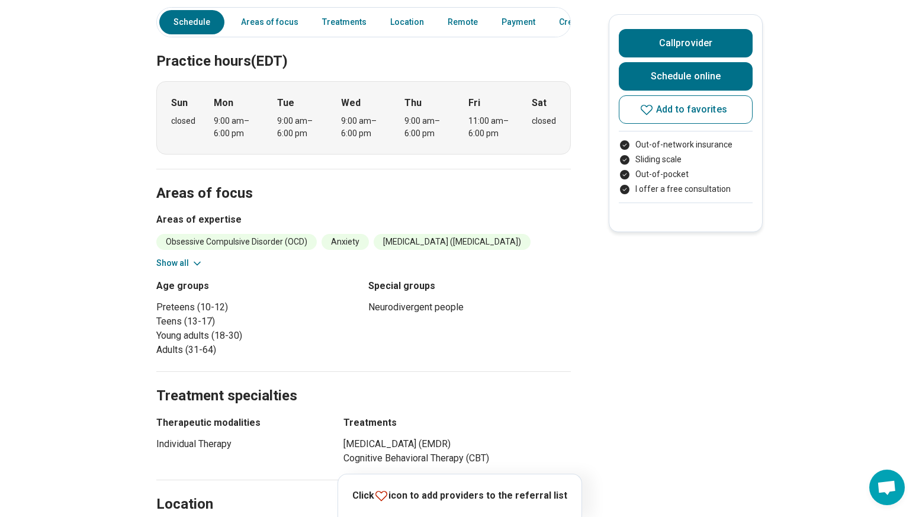
scroll to position [0, 0]
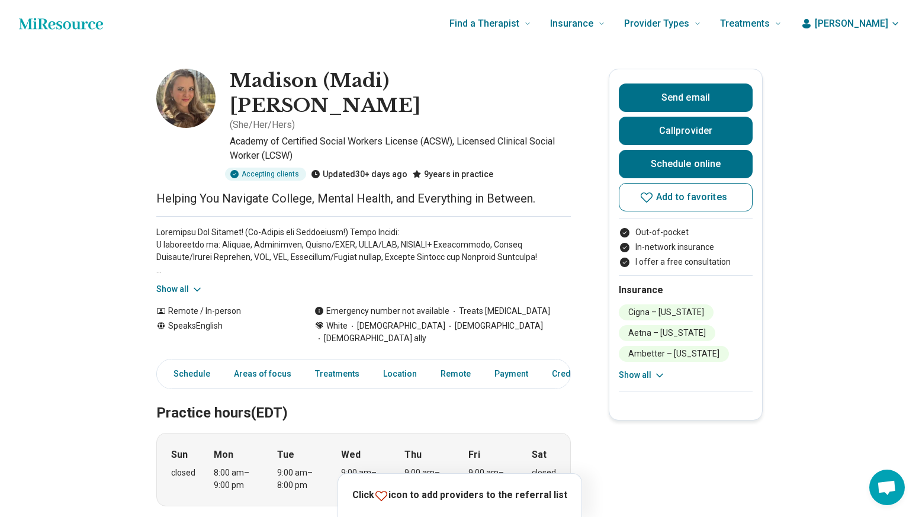
click at [182, 283] on button "Show all" at bounding box center [179, 289] width 47 height 12
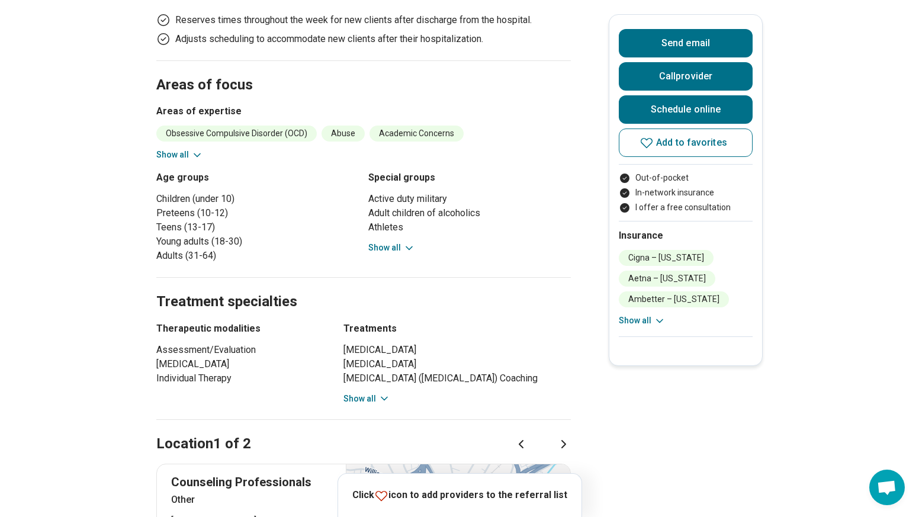
scroll to position [888, 0]
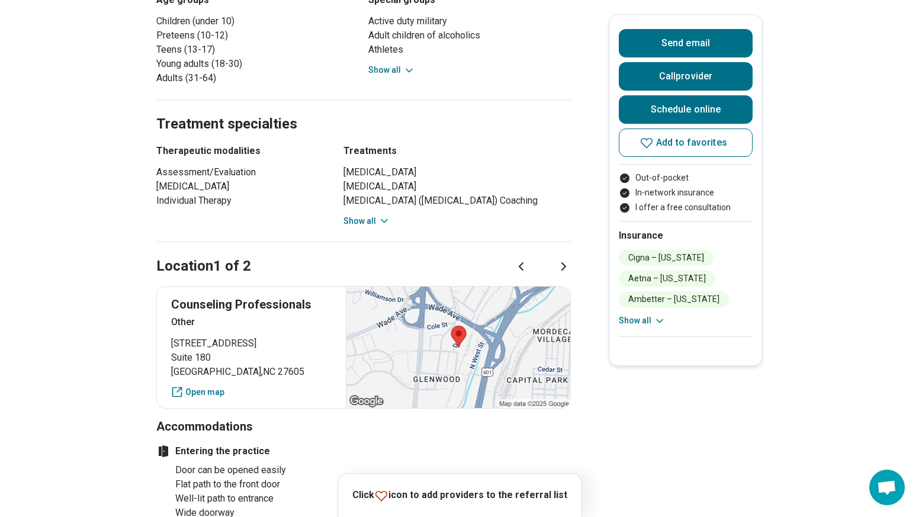
click at [570, 259] on icon at bounding box center [564, 266] width 14 height 14
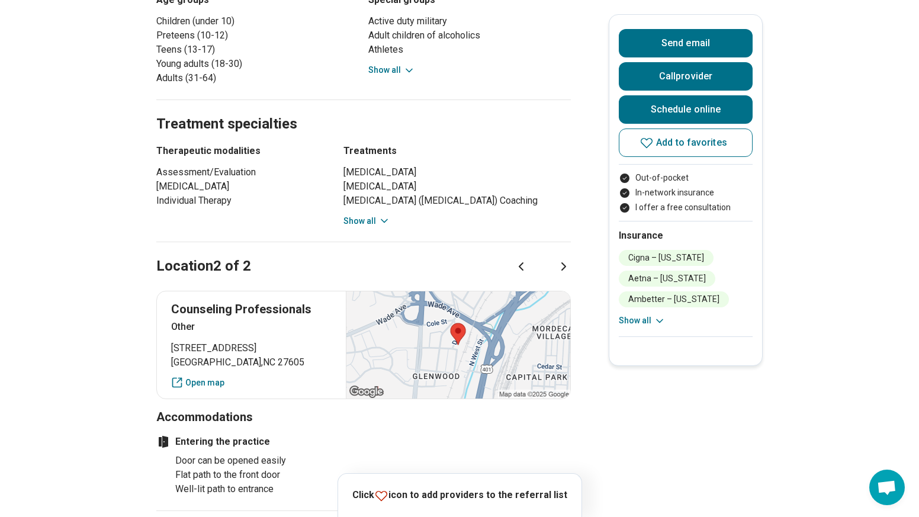
click at [527, 259] on icon at bounding box center [521, 266] width 14 height 14
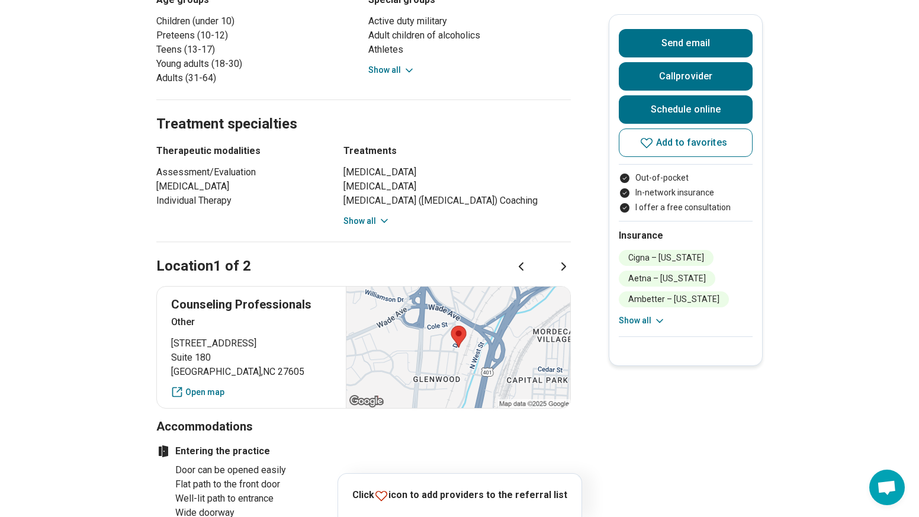
click at [564, 259] on icon at bounding box center [564, 266] width 14 height 14
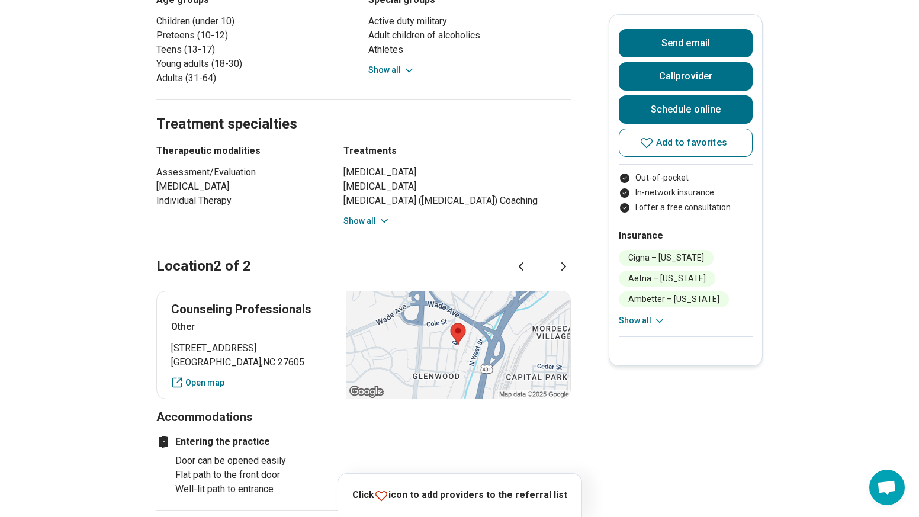
click at [523, 259] on icon at bounding box center [521, 266] width 14 height 14
